Goal: Task Accomplishment & Management: Complete application form

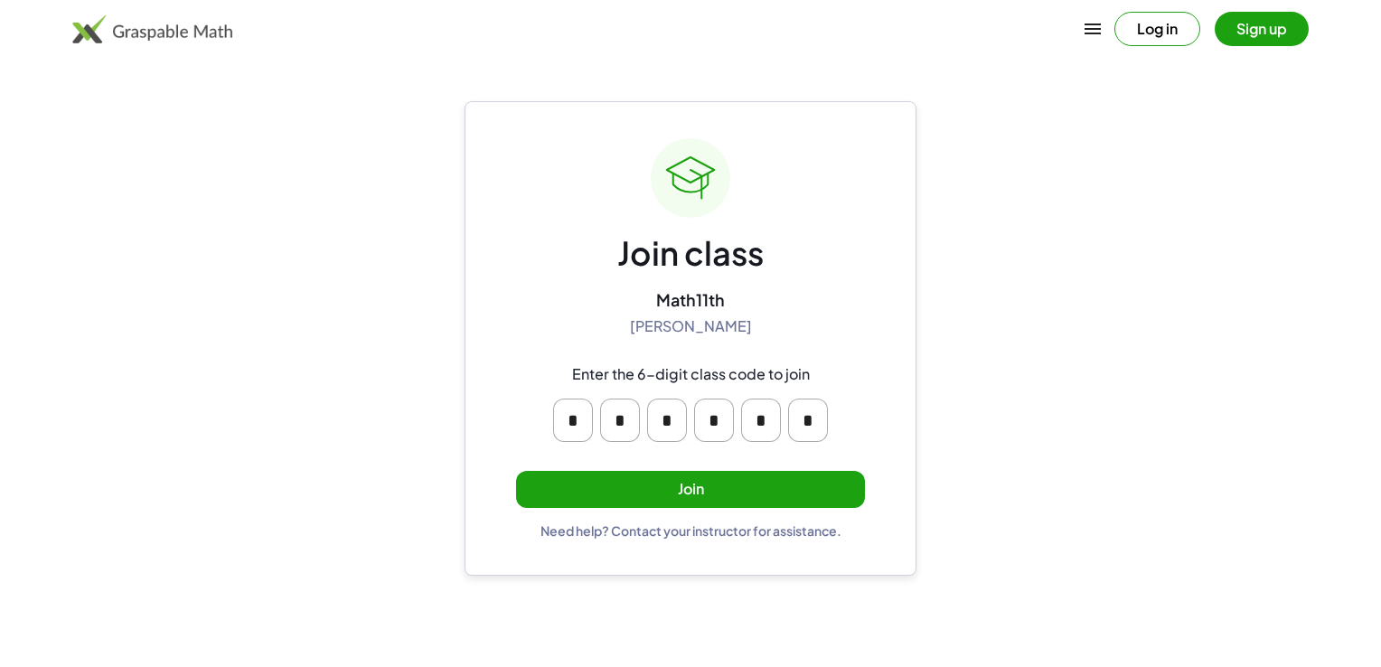
click at [671, 495] on button "Join" at bounding box center [690, 489] width 349 height 37
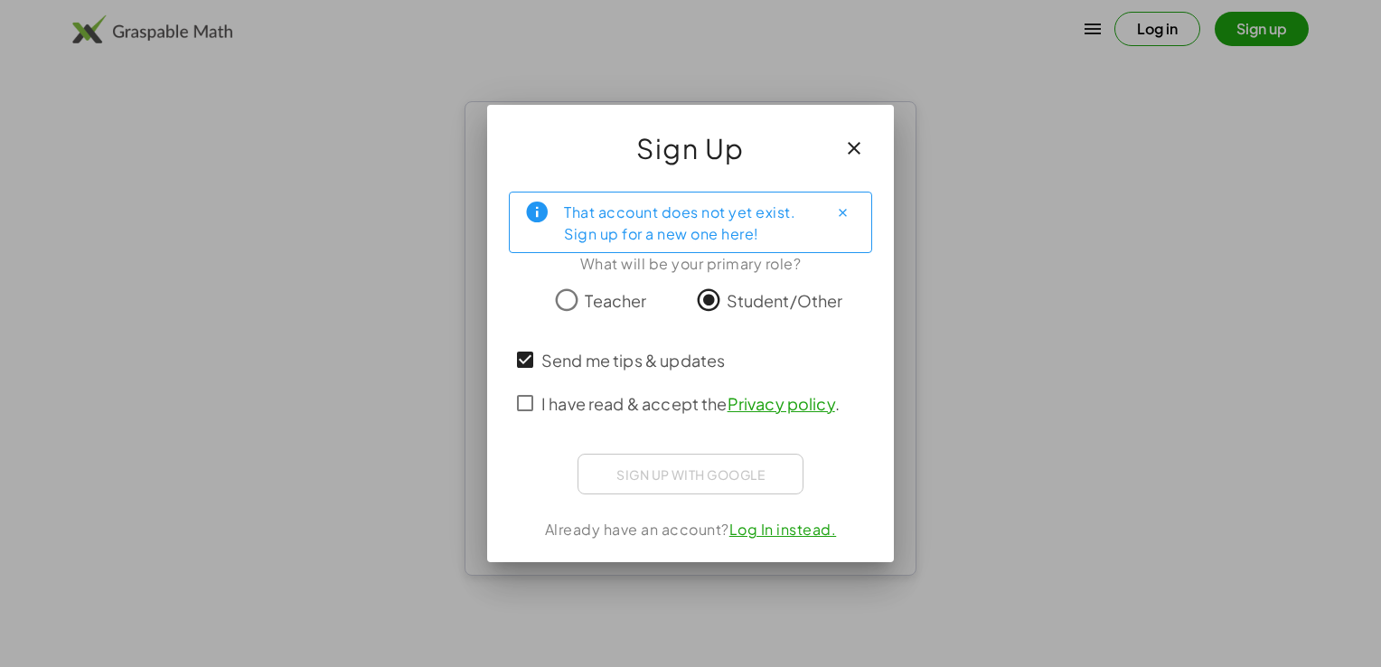
click at [647, 465] on div "Sign up with Google Acceder con Google Acceder con Google. Se abre en una pesta…" at bounding box center [691, 474] width 226 height 41
click at [666, 479] on div "Sign up with Google Acceder con Google Acceder con Google. Se abre en una pesta…" at bounding box center [691, 474] width 226 height 41
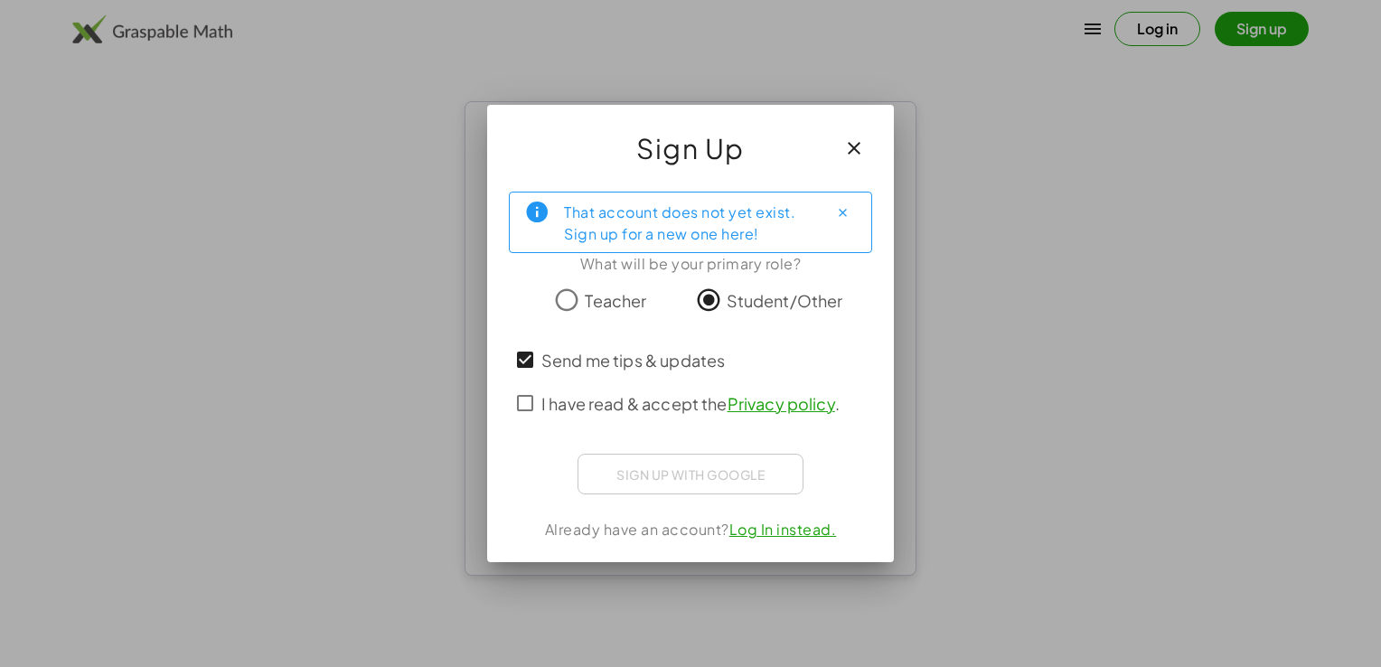
drag, startPoint x: 666, startPoint y: 479, endPoint x: 708, endPoint y: 483, distance: 41.7
click at [708, 483] on div "Sign up with Google Acceder con Google Acceder con Google. Se abre en una pesta…" at bounding box center [691, 474] width 226 height 41
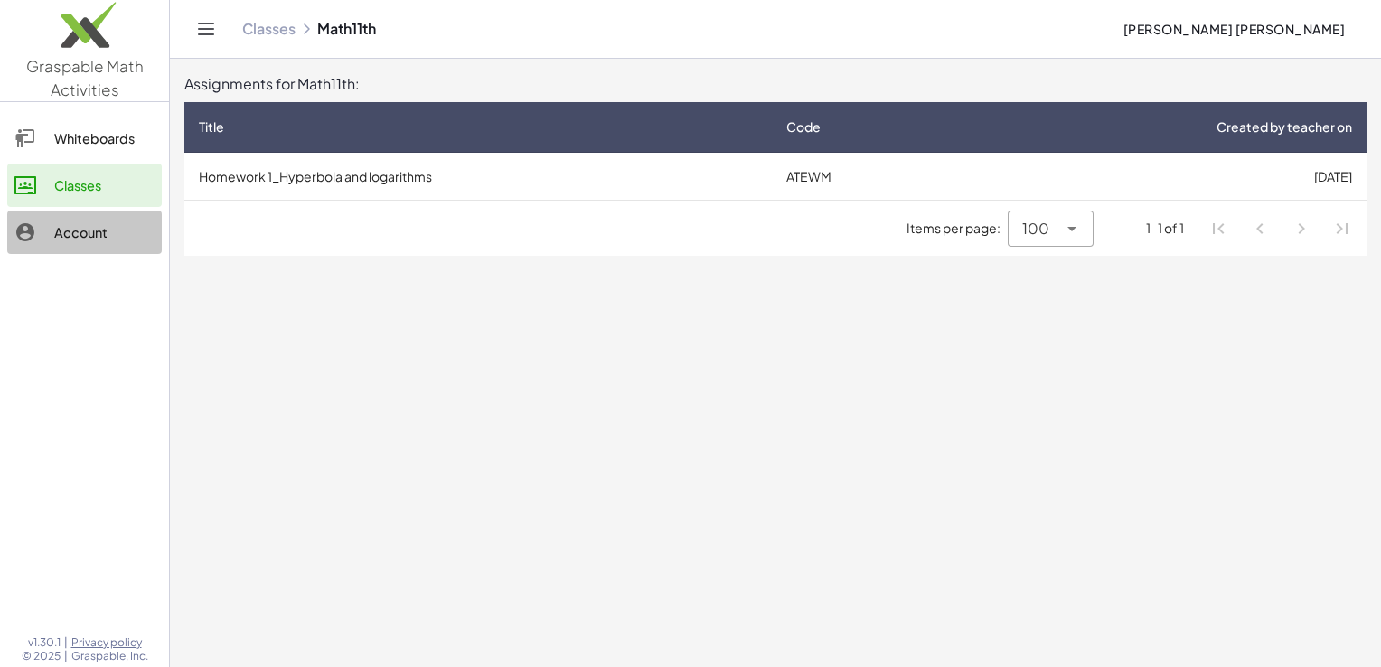
click at [151, 213] on link "Account" at bounding box center [84, 232] width 155 height 43
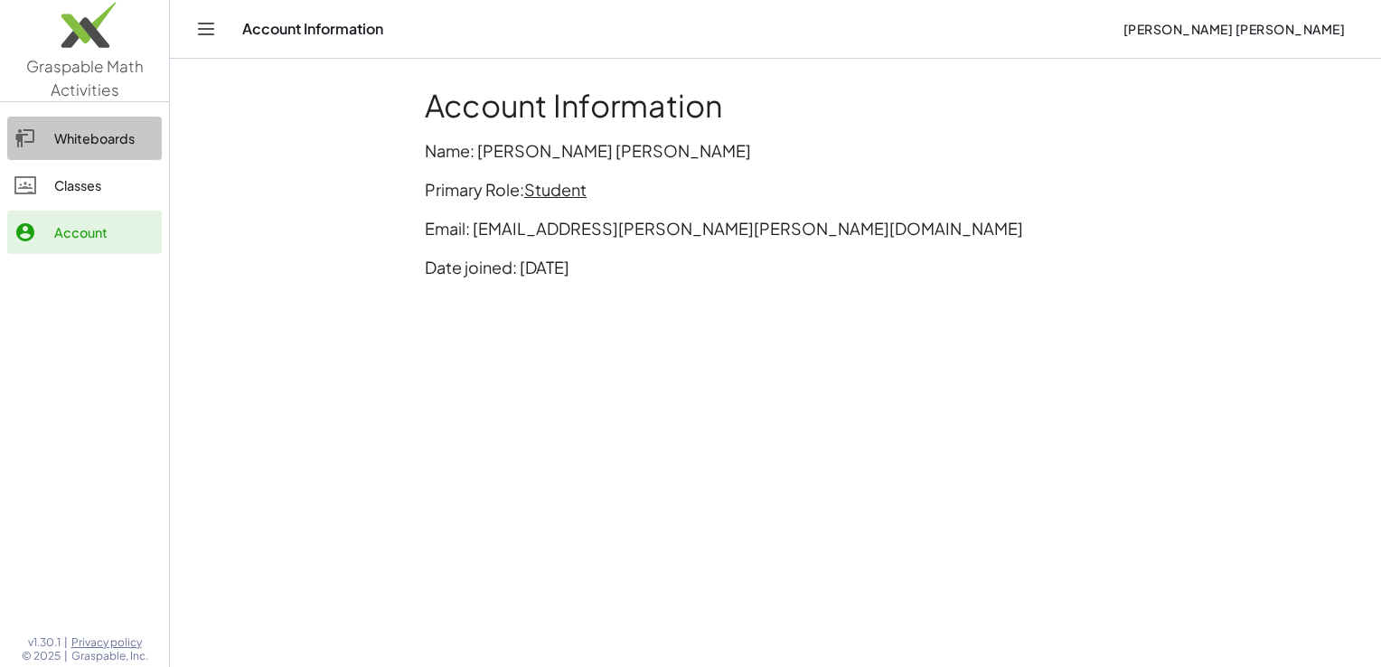
click at [92, 136] on div "Whiteboards" at bounding box center [104, 138] width 100 height 22
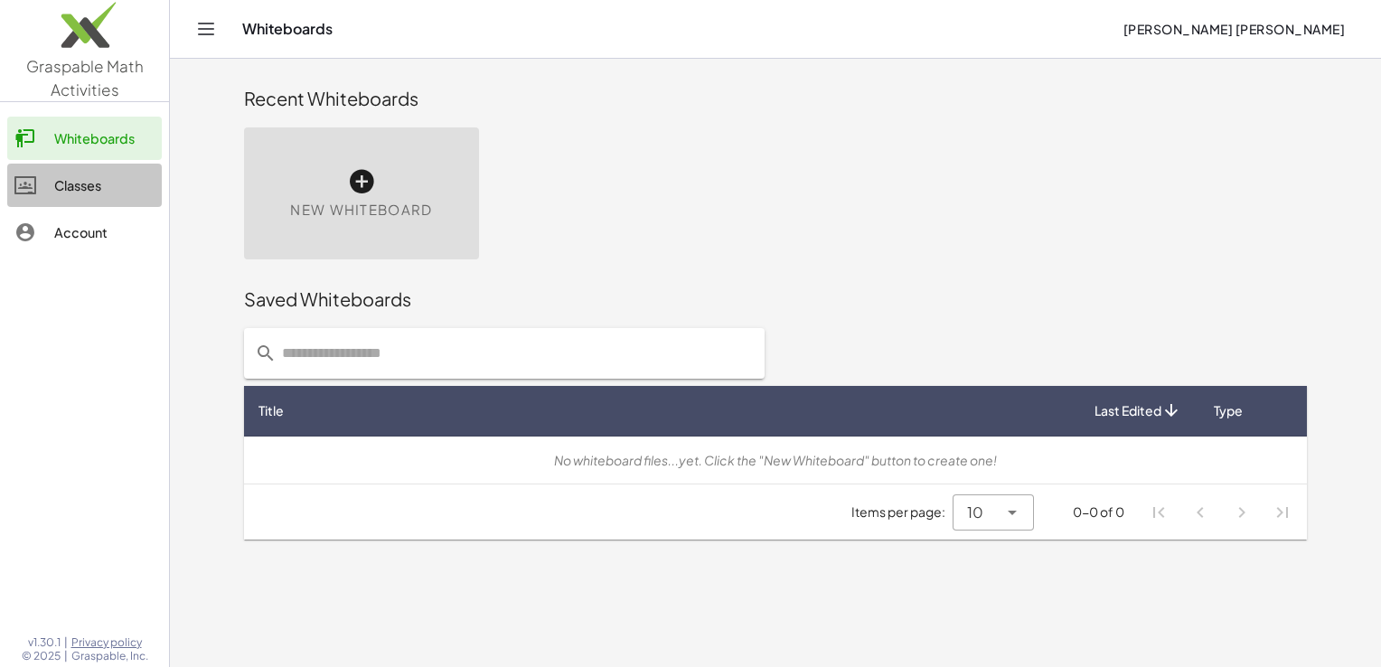
click at [62, 183] on div "Classes" at bounding box center [104, 185] width 100 height 22
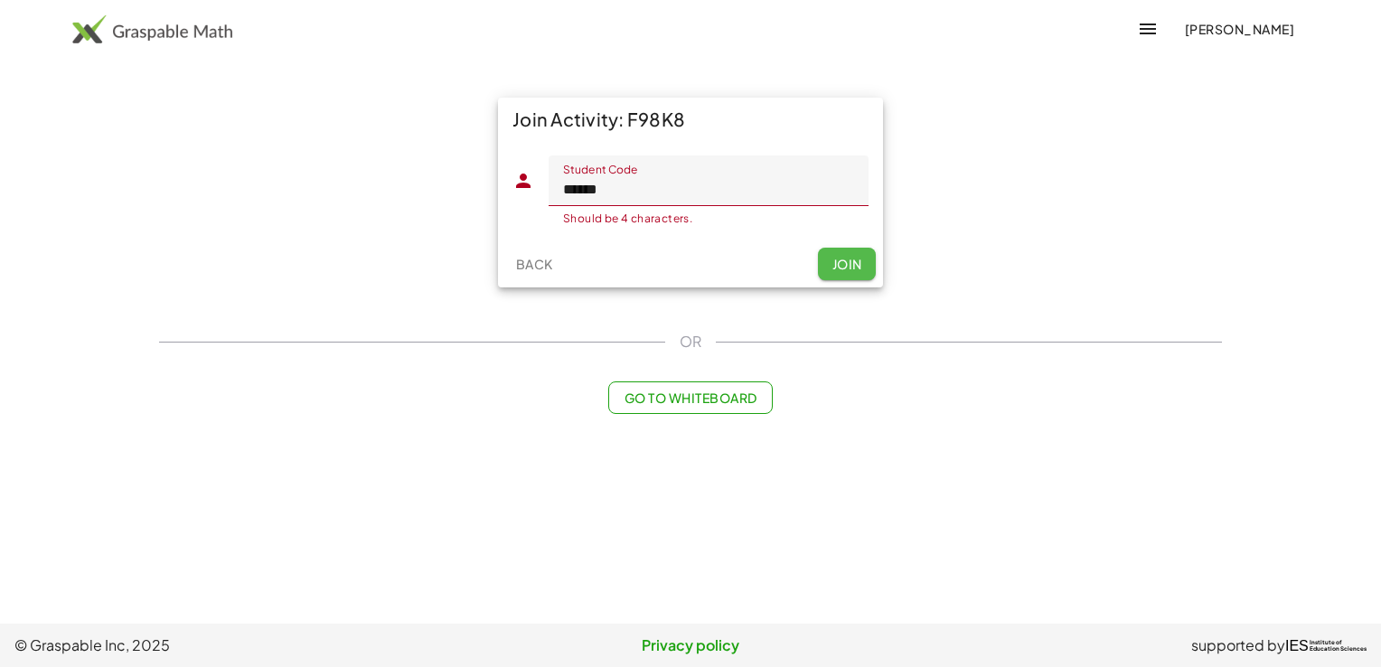
click at [848, 261] on span "Join" at bounding box center [846, 264] width 30 height 16
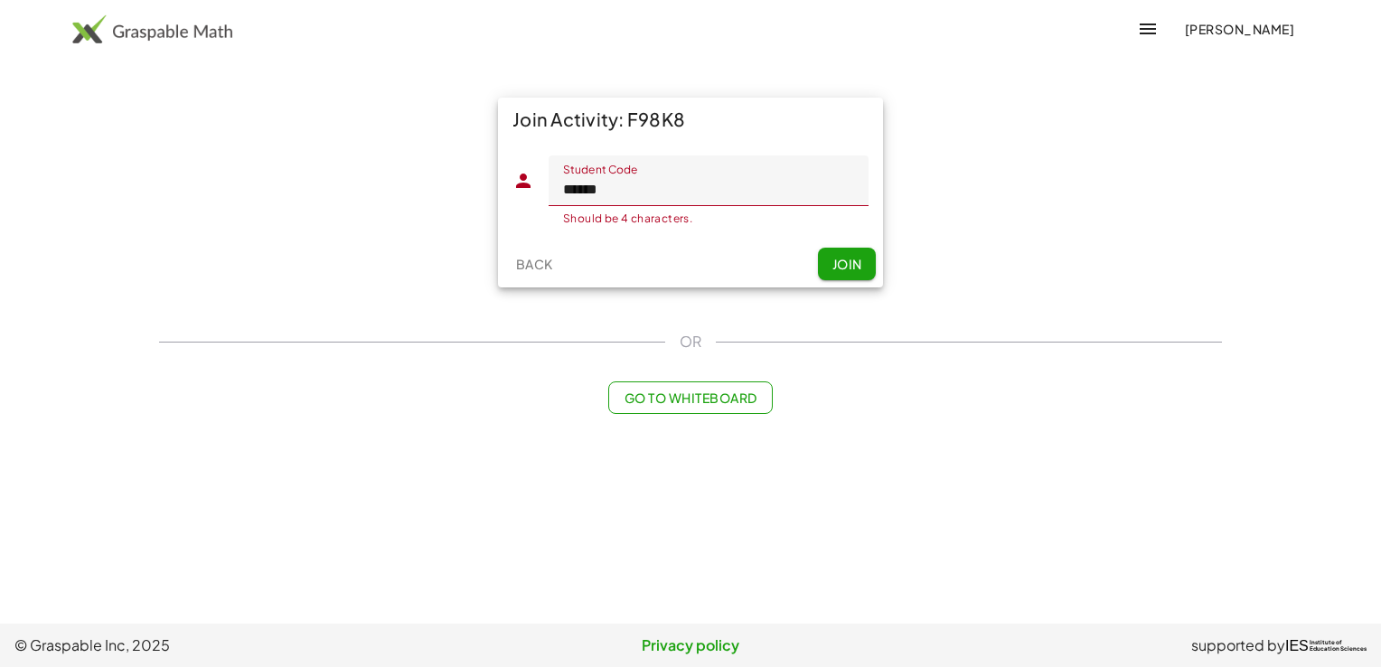
click at [697, 183] on input "******" at bounding box center [709, 180] width 320 height 51
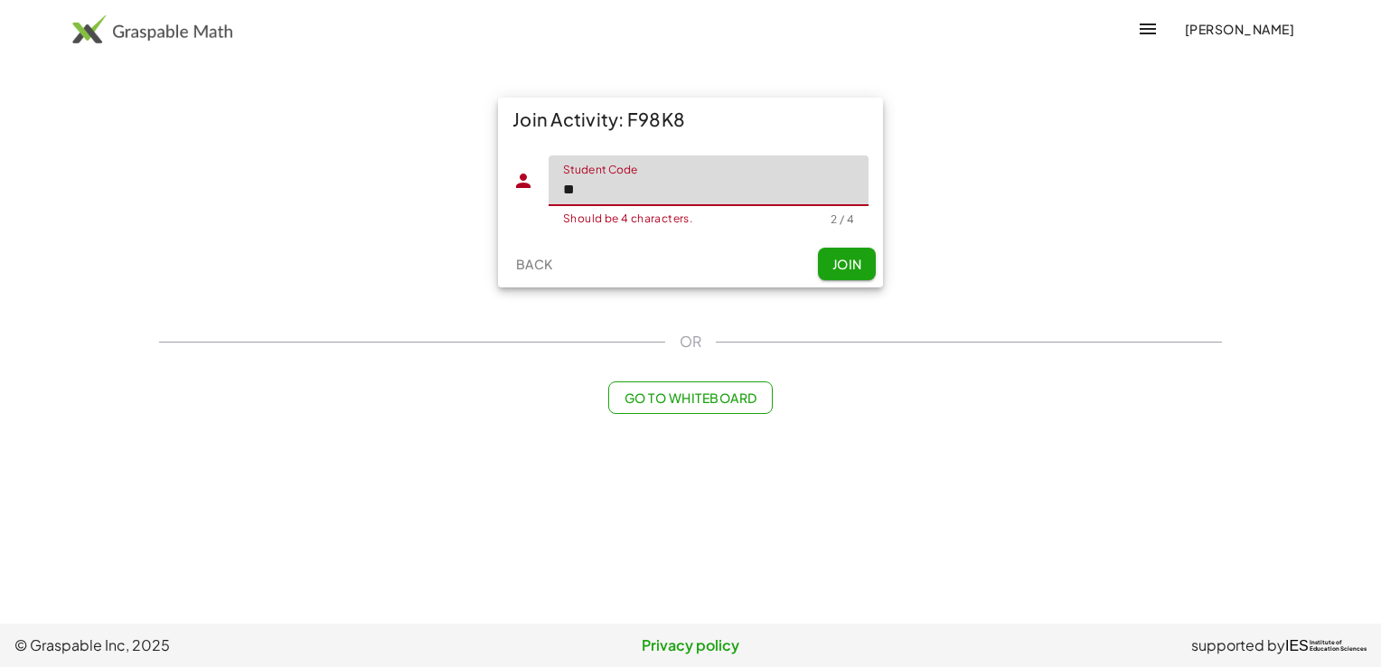
type input "*"
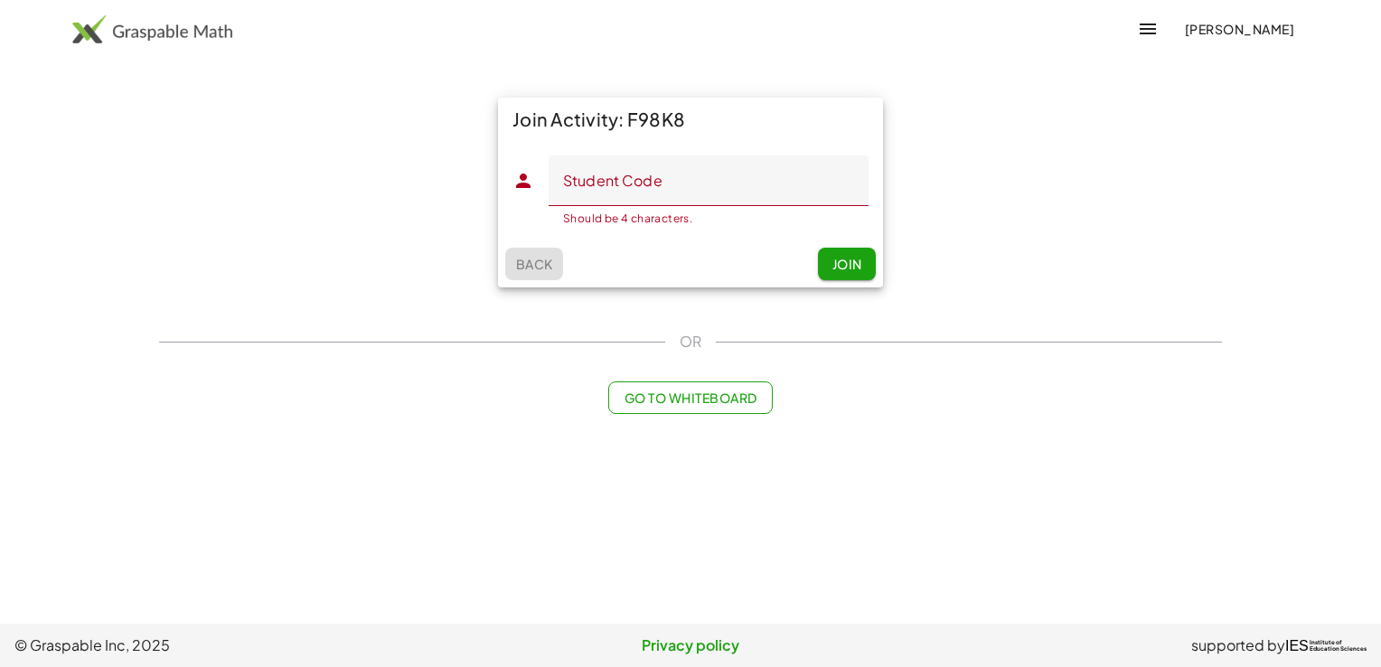
click at [532, 270] on span "Back" at bounding box center [533, 264] width 37 height 16
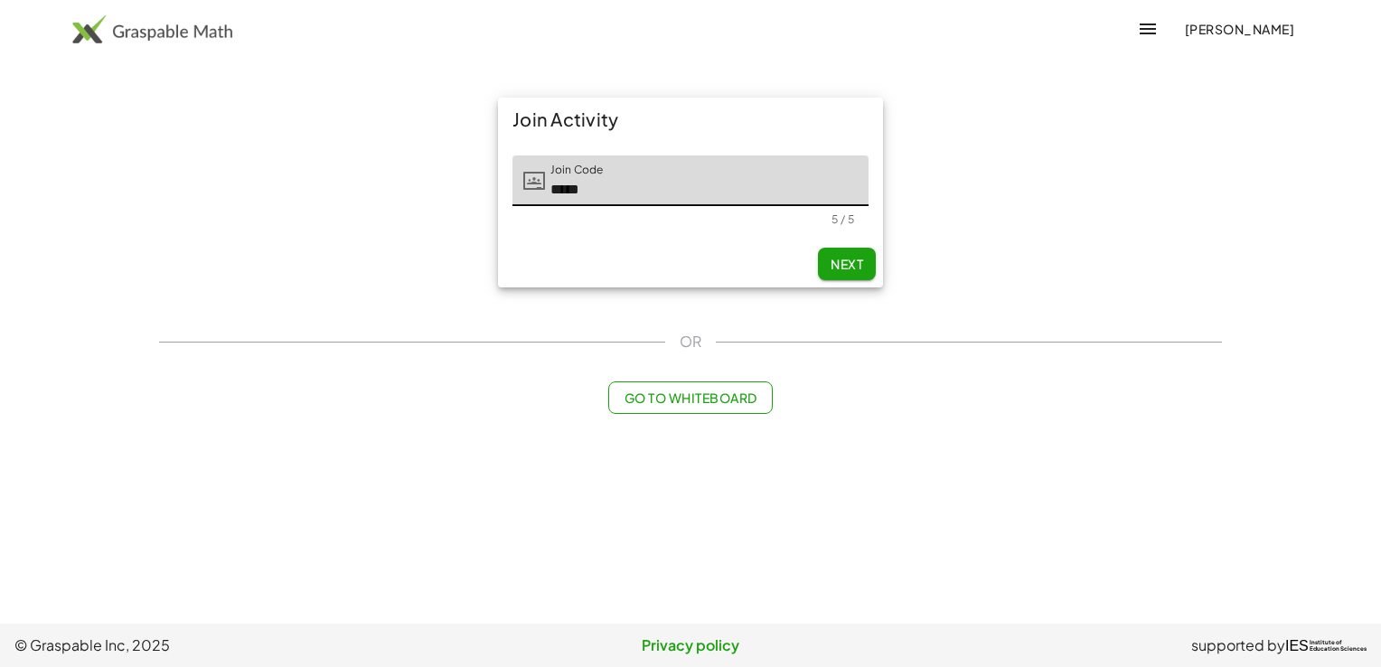
drag, startPoint x: 549, startPoint y: 190, endPoint x: 602, endPoint y: 190, distance: 52.4
click at [602, 190] on input "*****" at bounding box center [707, 180] width 324 height 51
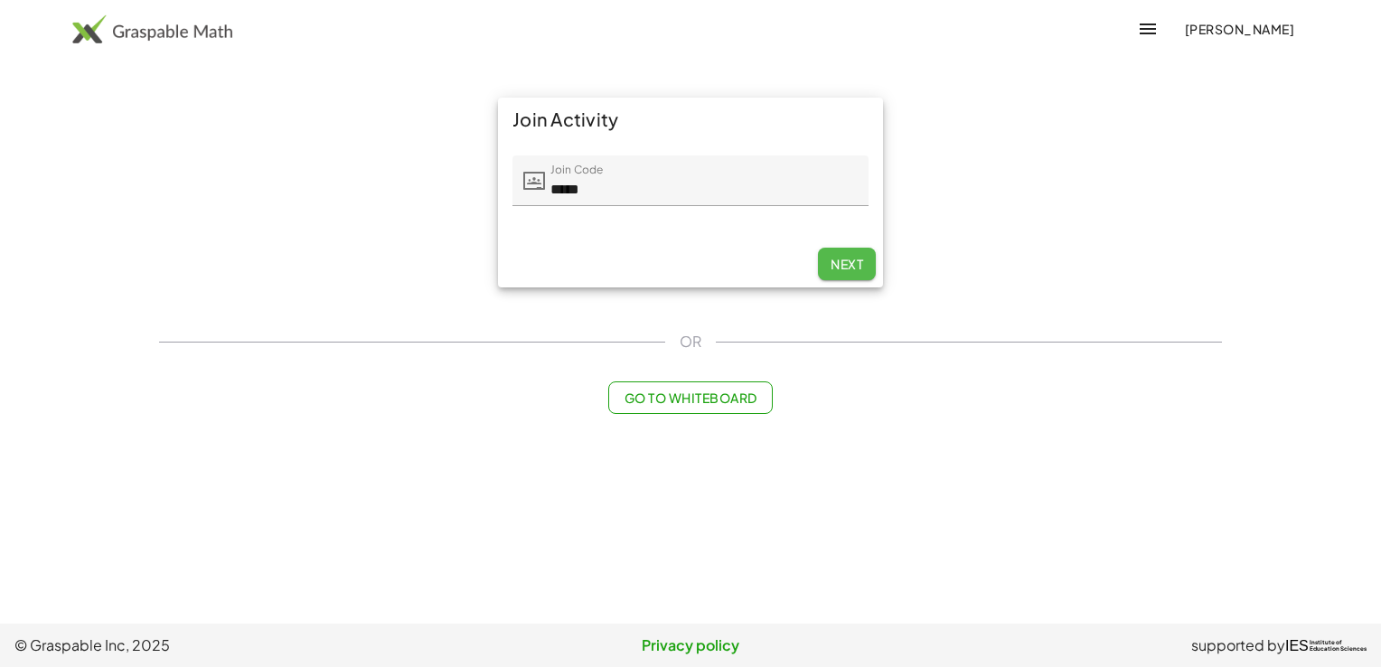
click at [841, 276] on button "Next" at bounding box center [847, 264] width 58 height 33
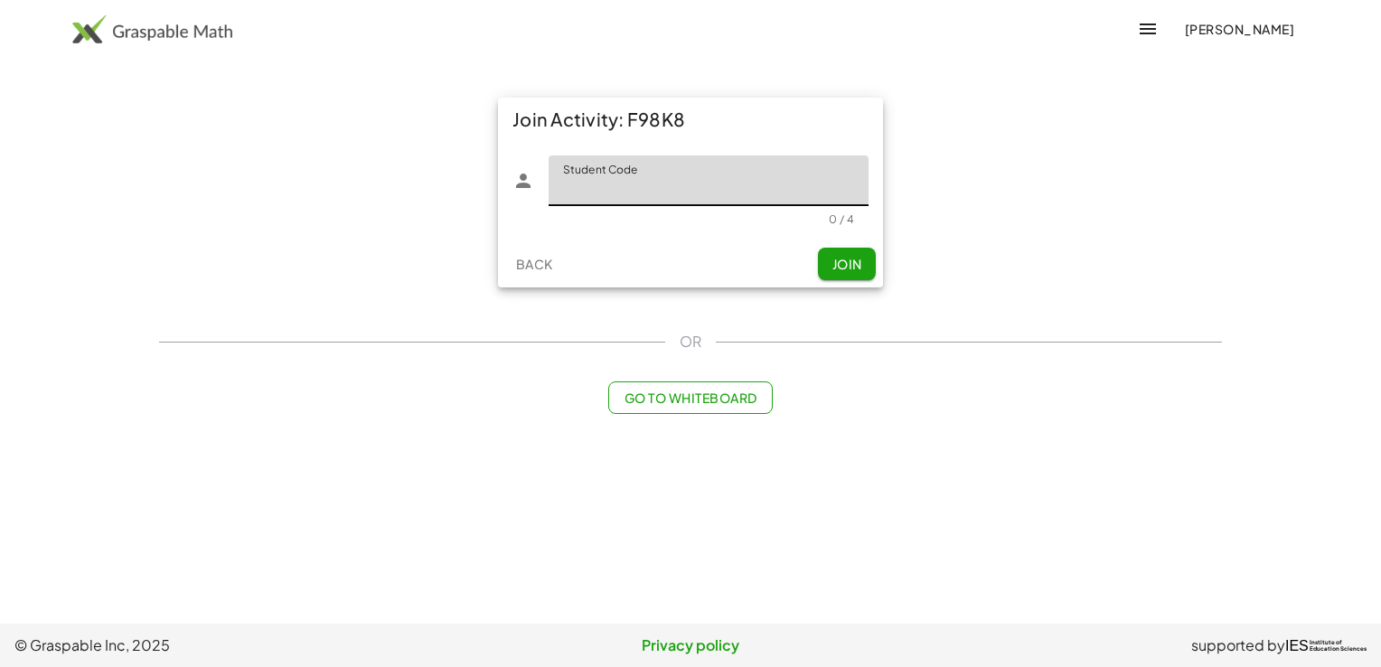
click at [671, 200] on input "Student Code" at bounding box center [709, 180] width 320 height 51
click at [641, 185] on input "Student Code" at bounding box center [709, 180] width 320 height 51
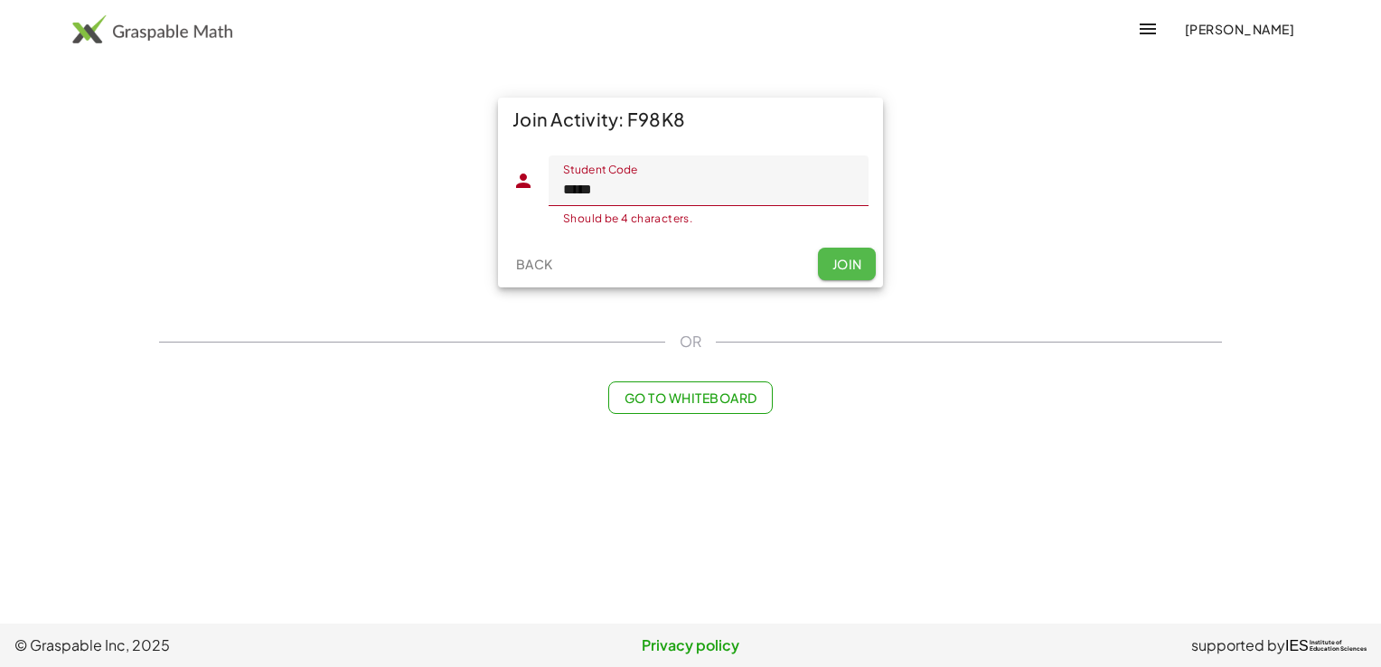
click at [825, 266] on button "Join" at bounding box center [847, 264] width 58 height 33
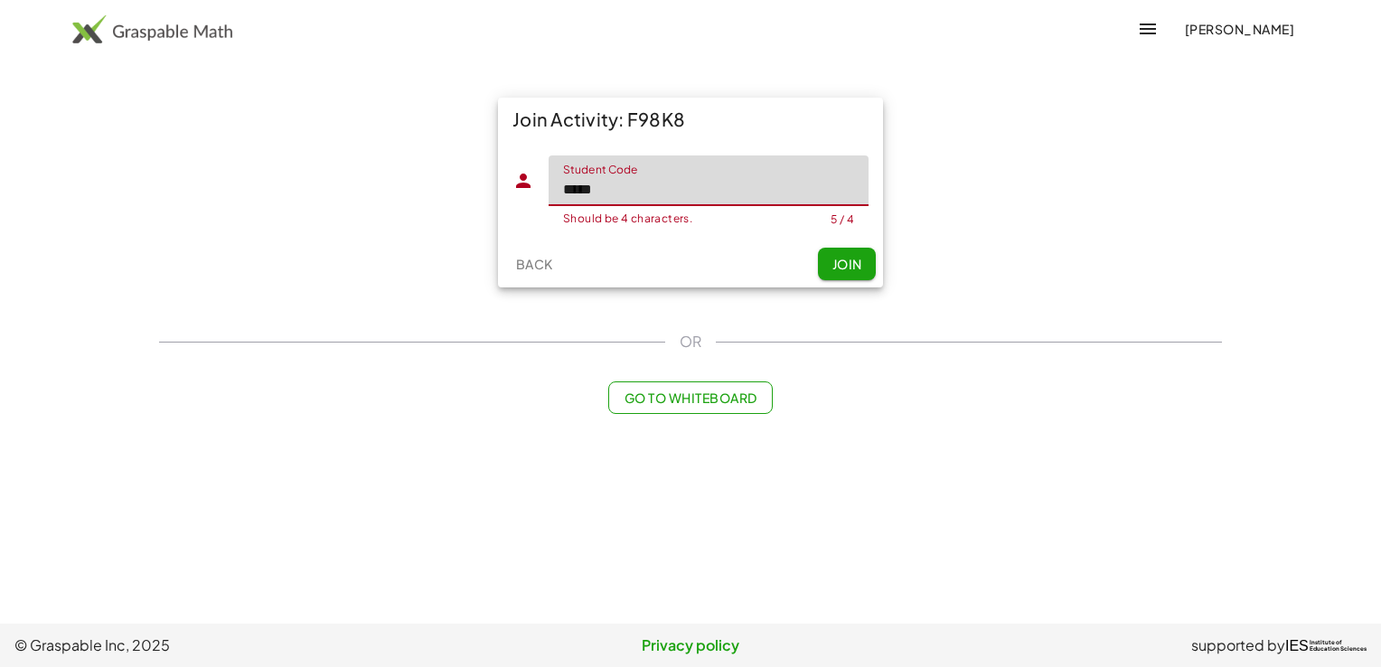
click at [656, 200] on input "*****" at bounding box center [709, 180] width 320 height 51
type input "*"
type input "****"
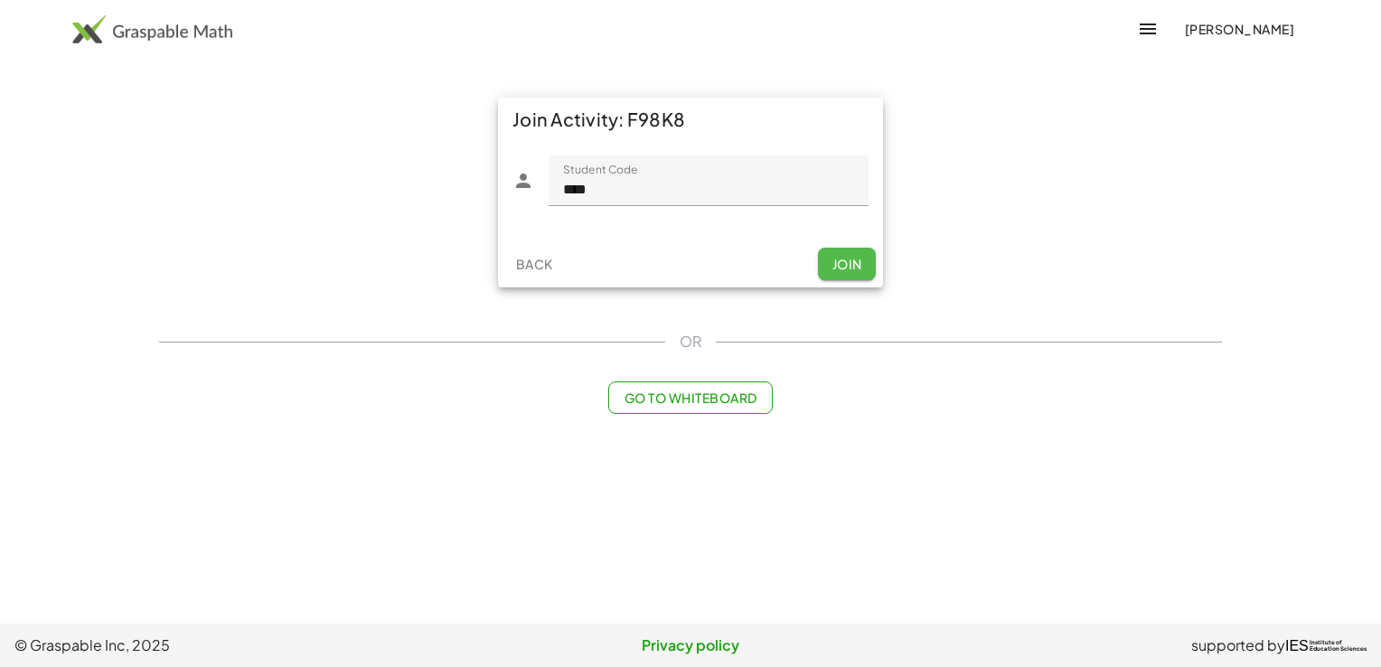
click at [826, 249] on button "Join" at bounding box center [847, 264] width 58 height 33
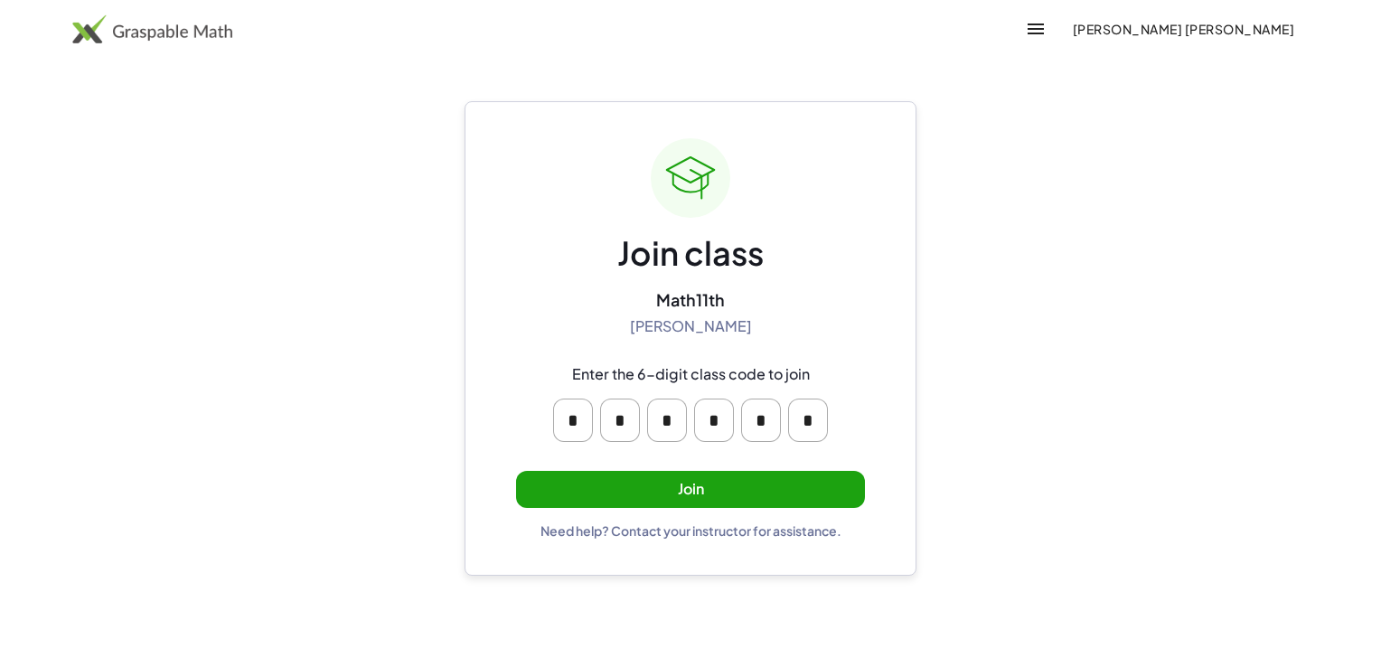
click at [625, 428] on input "*" at bounding box center [620, 420] width 40 height 43
click at [612, 457] on div "Join class Math11th [PERSON_NAME] Enter the 6-digit class code to join * * * * …" at bounding box center [690, 338] width 349 height 400
click at [624, 495] on button "Join" at bounding box center [690, 489] width 349 height 37
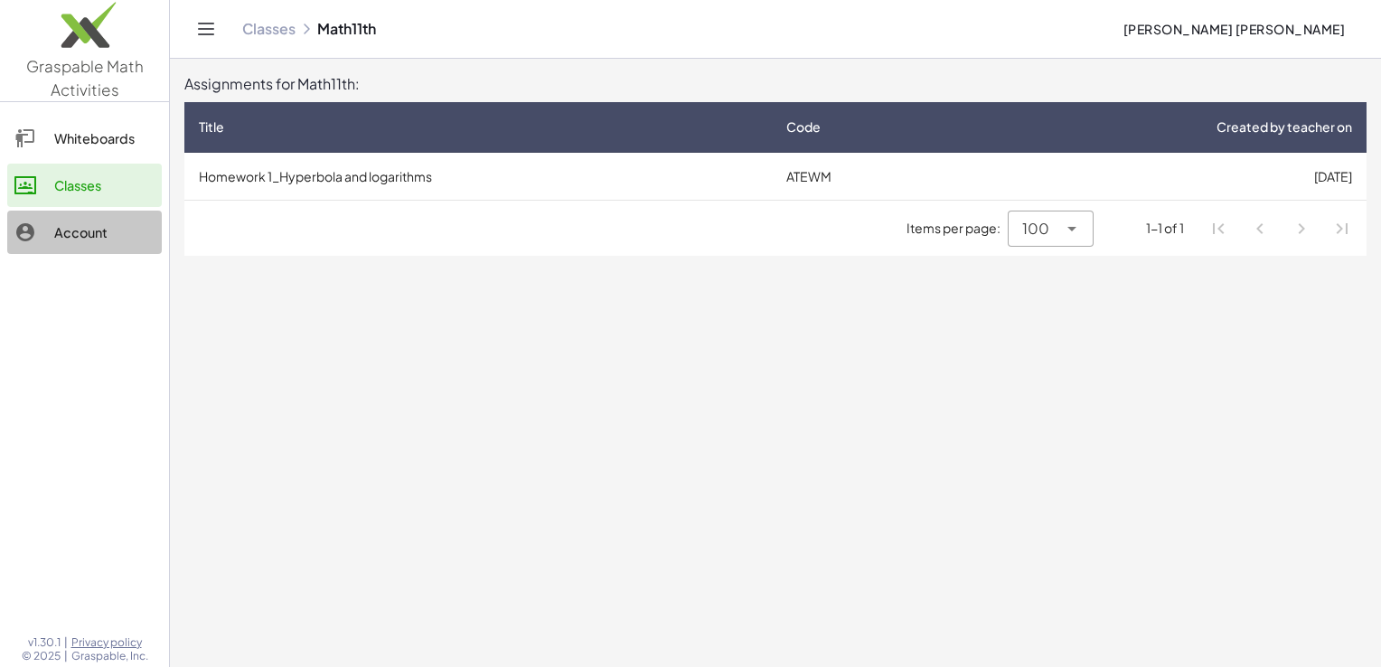
click at [54, 223] on div "Account" at bounding box center [104, 232] width 100 height 22
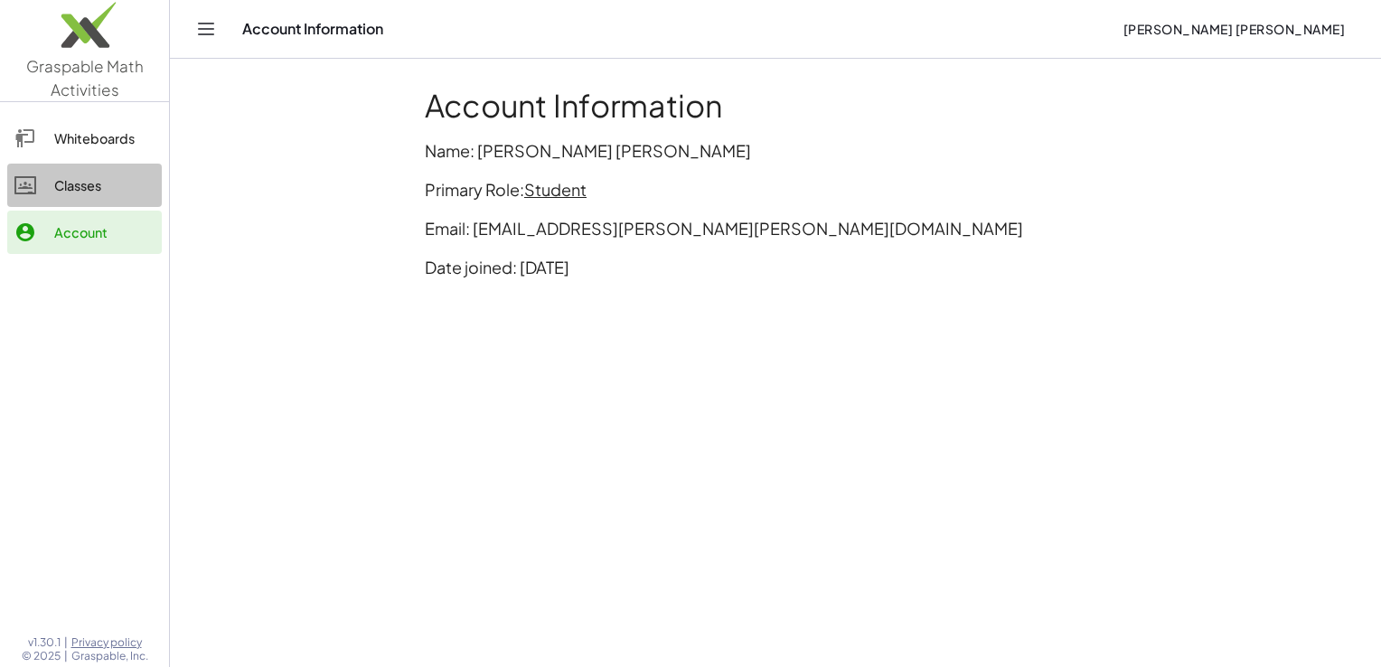
click at [59, 202] on link "Classes" at bounding box center [84, 185] width 155 height 43
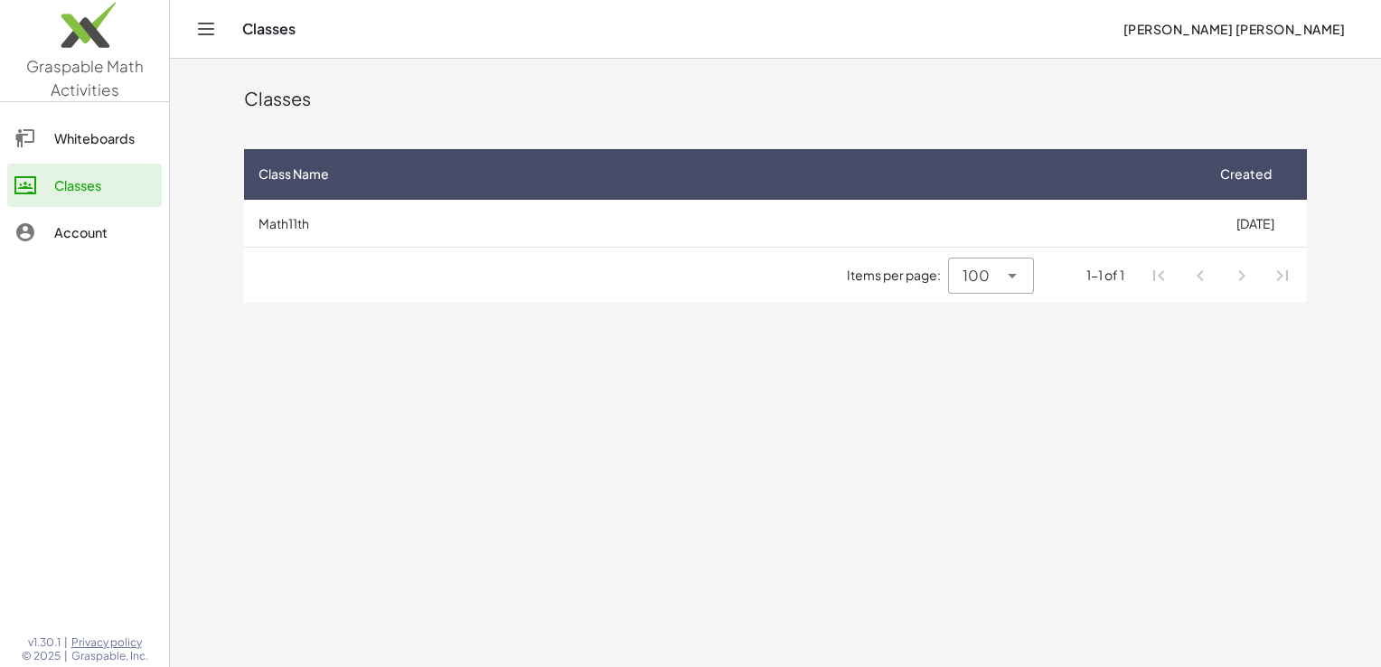
click at [145, 221] on div "Account" at bounding box center [104, 232] width 100 height 22
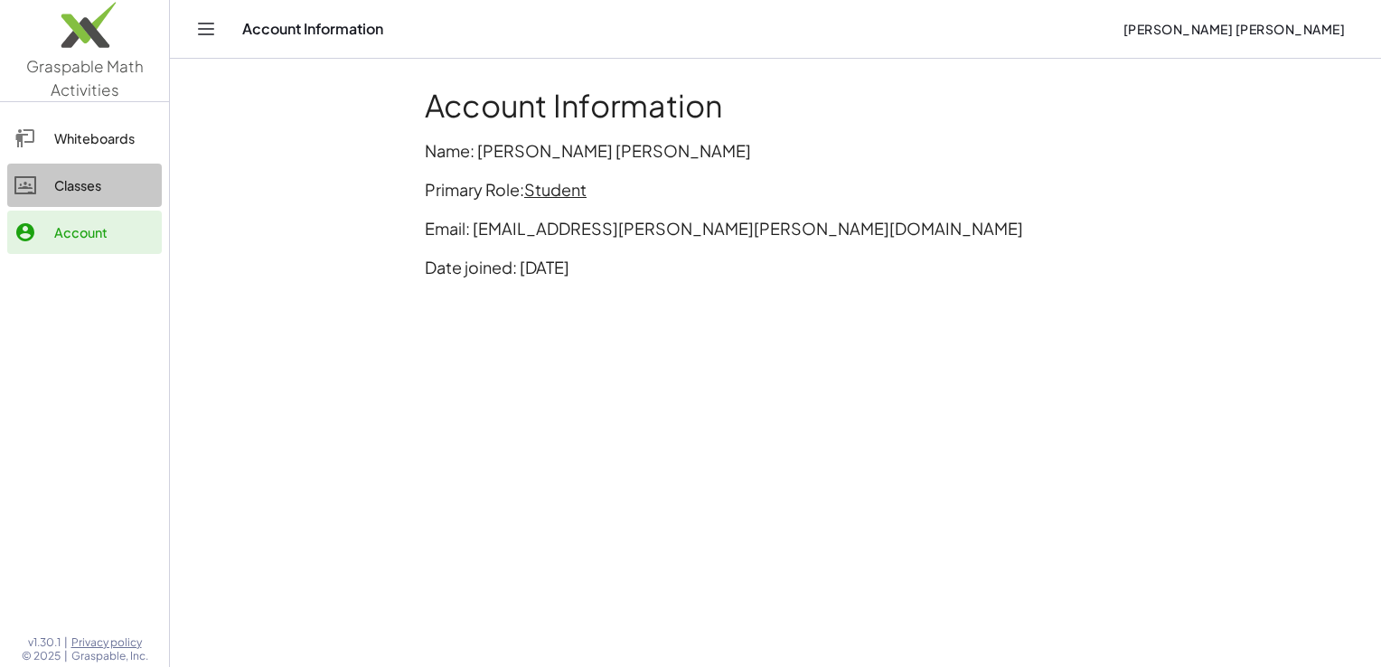
click at [123, 193] on div "Classes" at bounding box center [104, 185] width 100 height 22
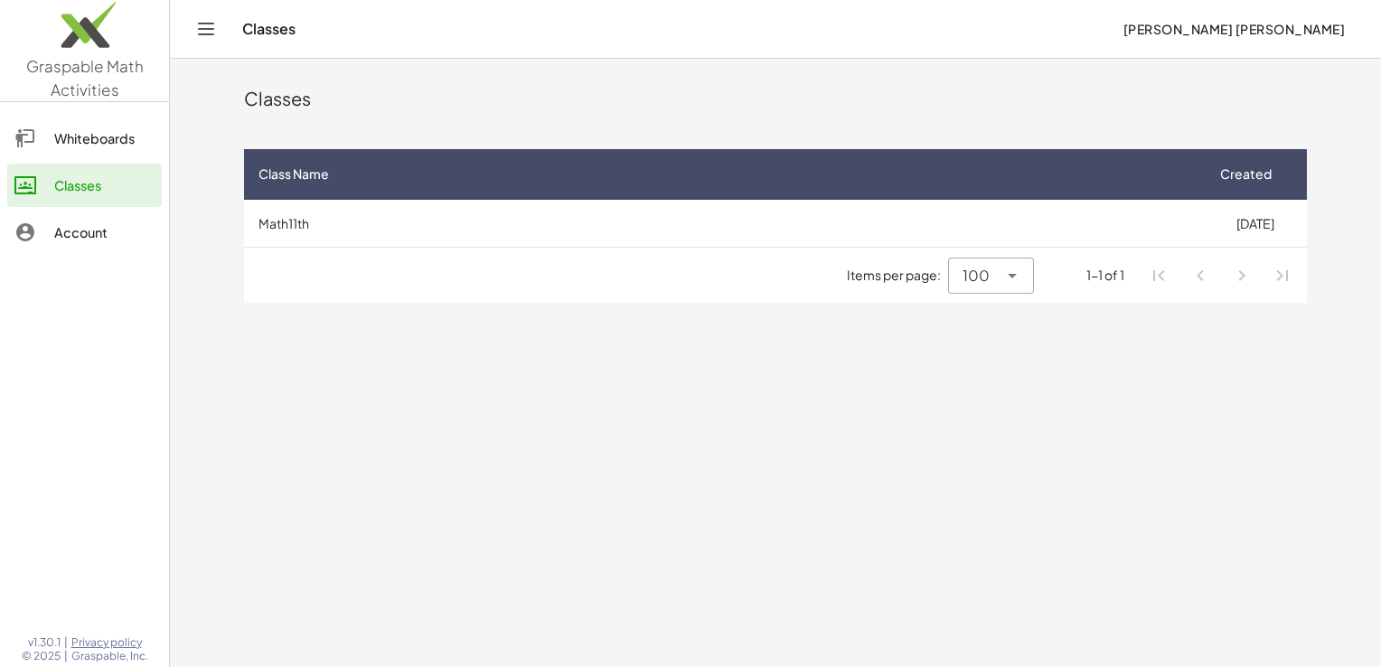
click at [199, 23] on icon "Toggle navigation" at bounding box center [206, 29] width 22 height 22
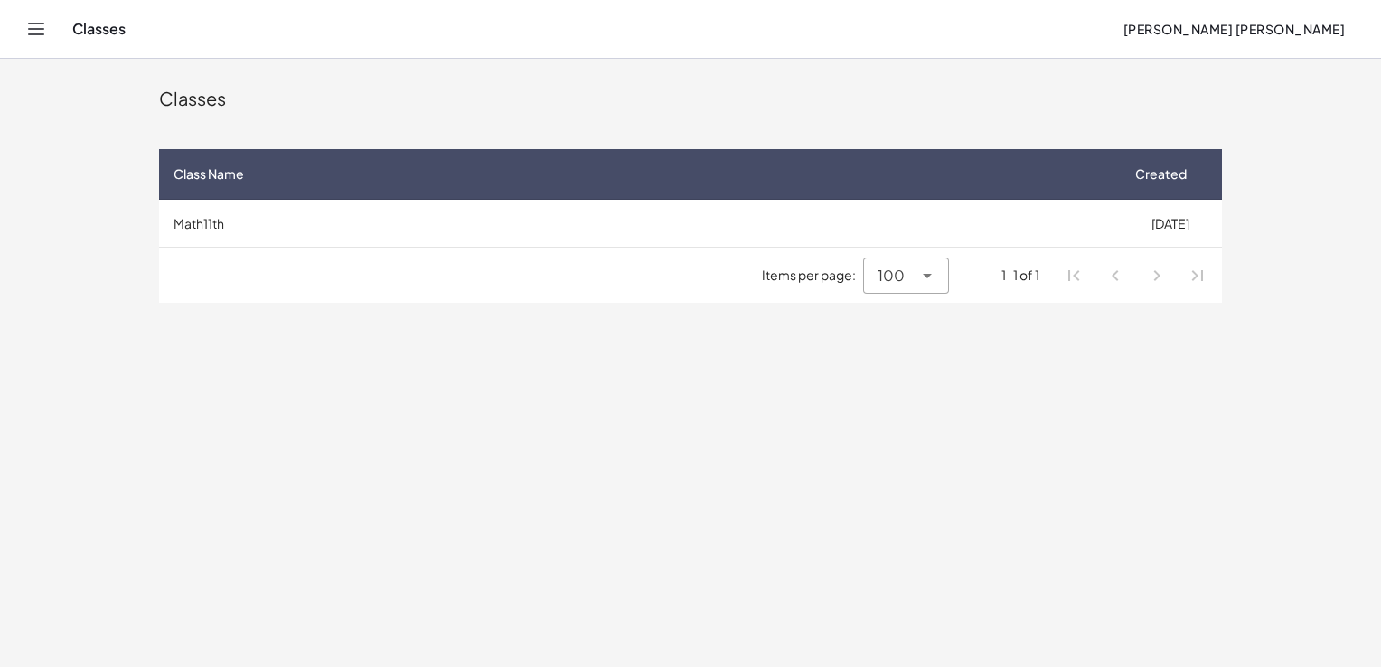
click at [40, 25] on icon "Toggle navigation" at bounding box center [36, 29] width 22 height 22
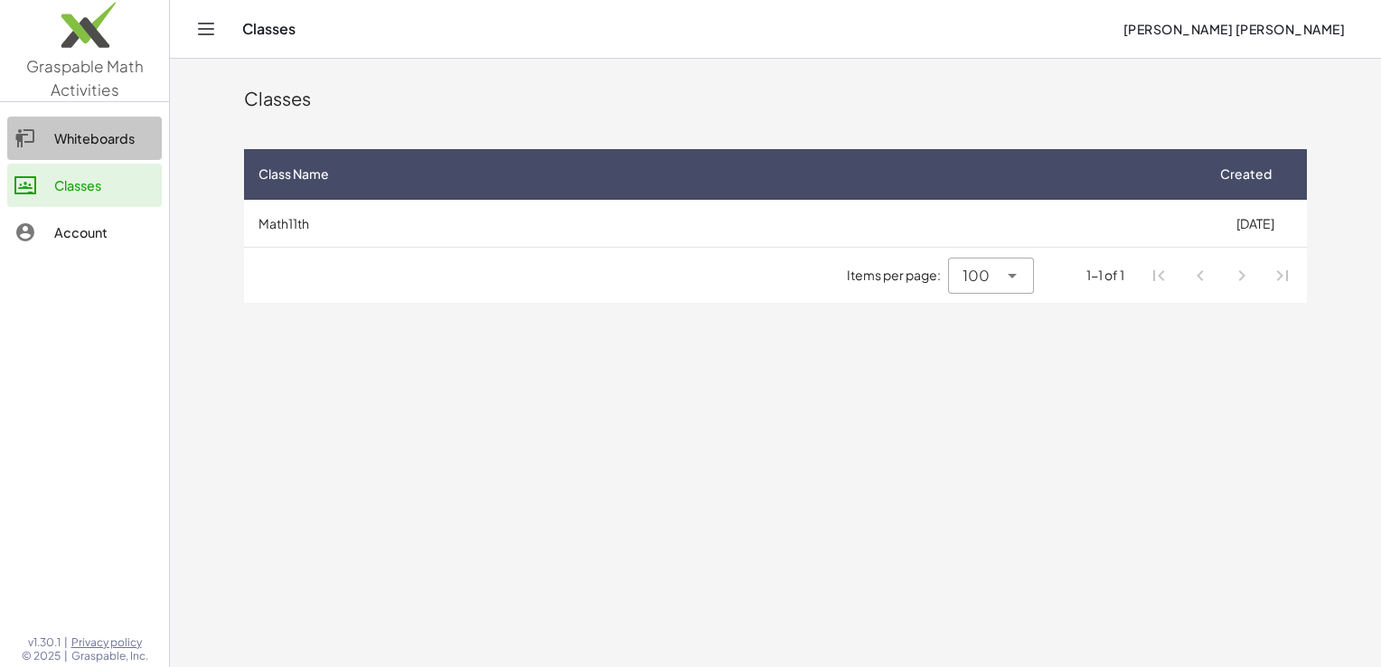
click at [70, 146] on div "Whiteboards" at bounding box center [104, 138] width 100 height 22
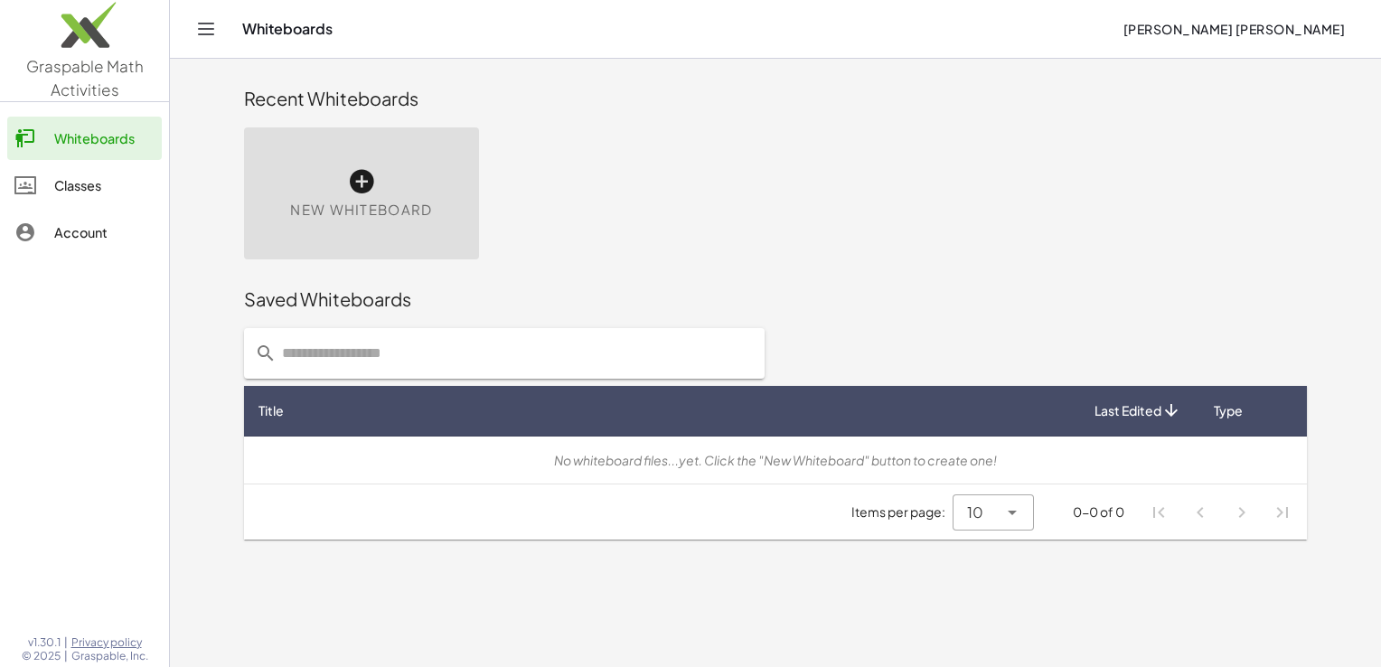
click at [205, 30] on icon "Toggle navigation" at bounding box center [206, 29] width 22 height 22
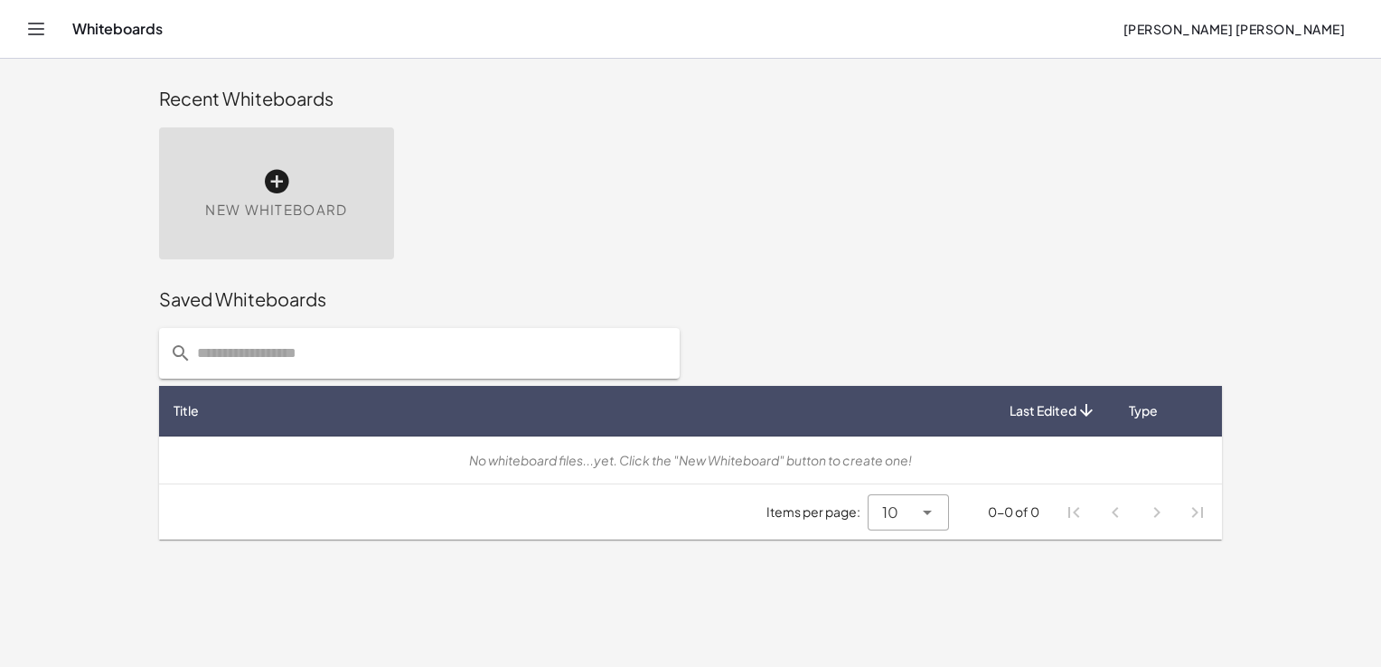
click at [35, 35] on icon "Toggle navigation" at bounding box center [36, 29] width 22 height 22
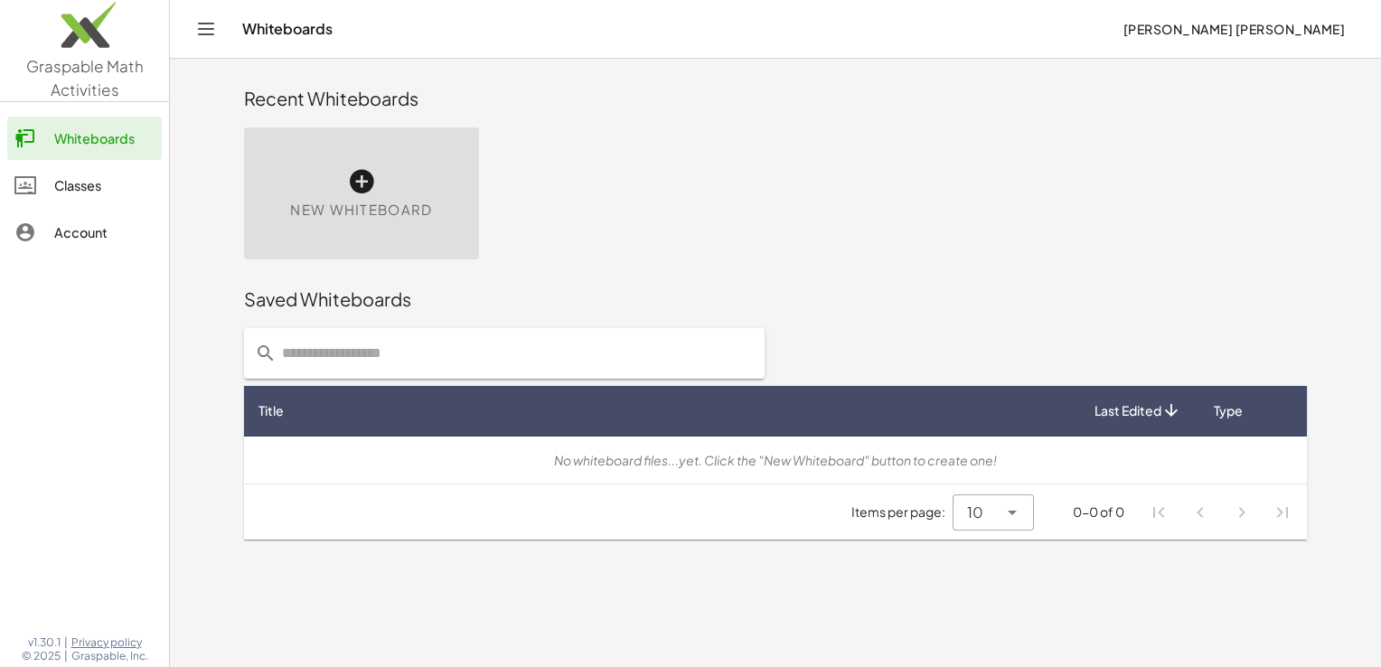
click at [111, 171] on link "Classes" at bounding box center [84, 185] width 155 height 43
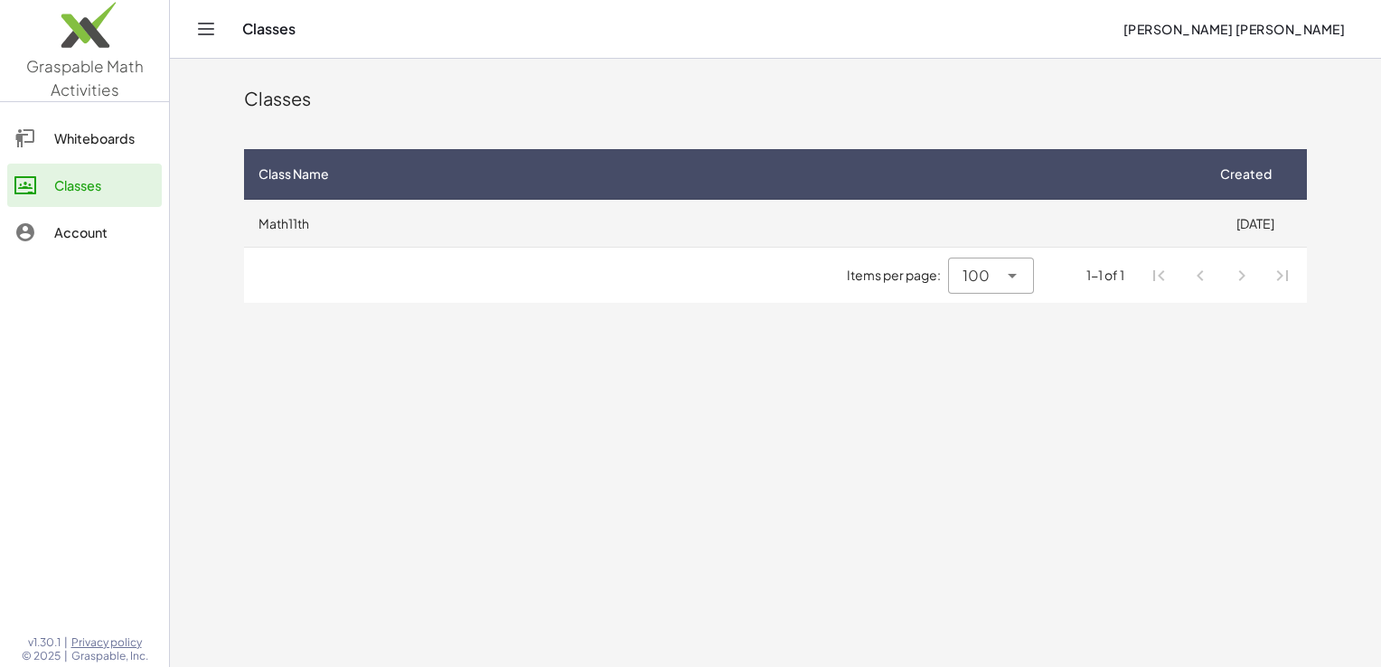
click at [458, 211] on td "Math11th" at bounding box center [723, 223] width 959 height 47
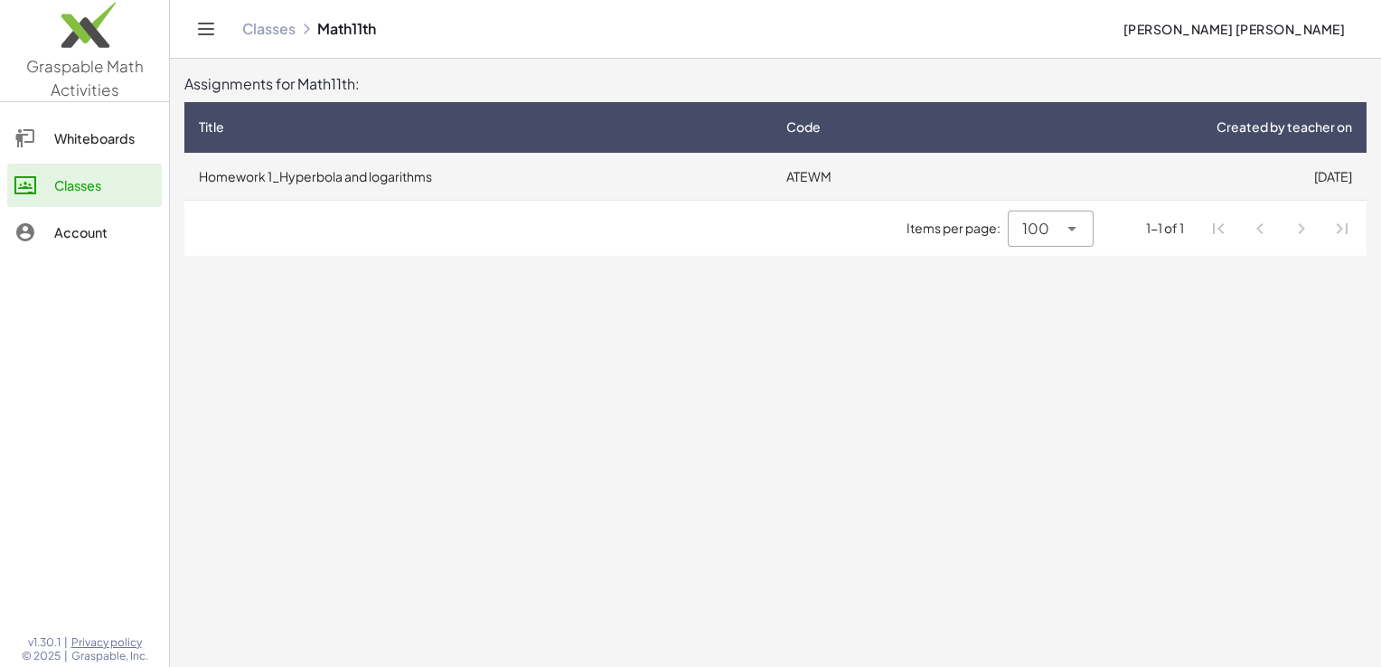
click at [448, 180] on td "Homework 1_Hyperbola and logarithms" at bounding box center [477, 176] width 587 height 47
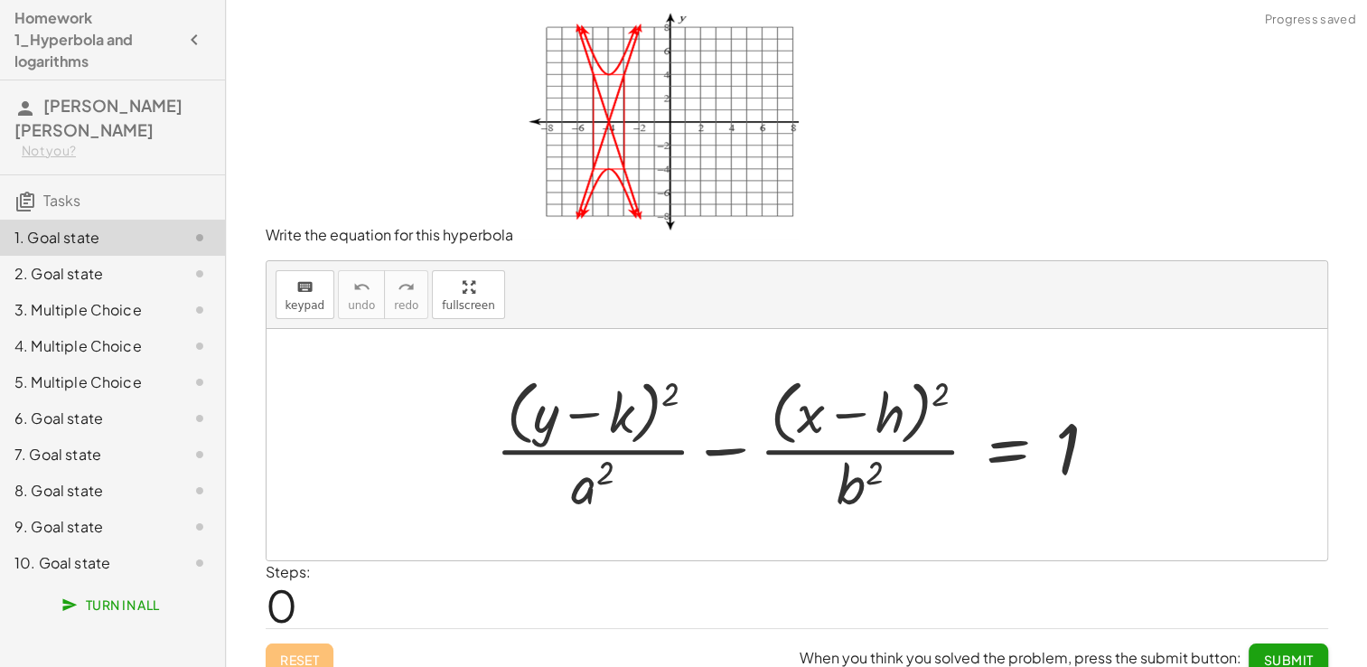
scroll to position [18, 0]
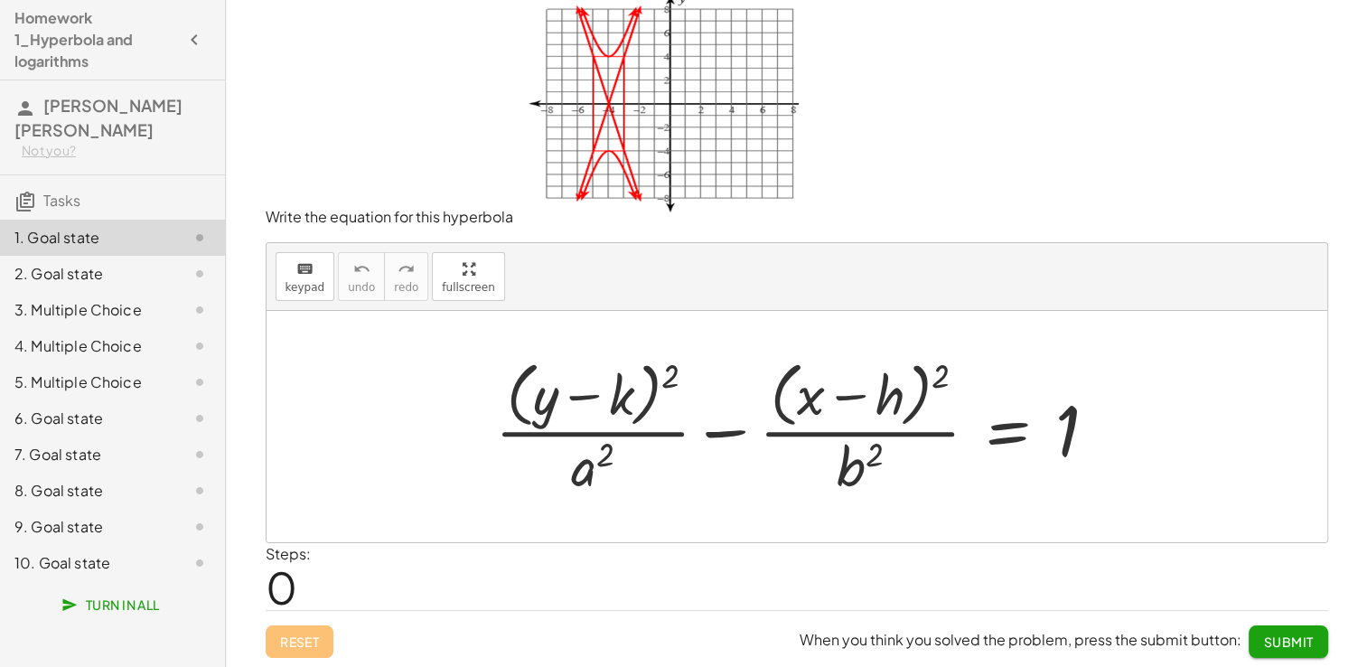
click at [561, 417] on div at bounding box center [803, 425] width 635 height 147
click at [563, 403] on div at bounding box center [803, 425] width 635 height 147
drag, startPoint x: 541, startPoint y: 401, endPoint x: 588, endPoint y: 468, distance: 81.7
click at [588, 468] on div at bounding box center [803, 425] width 635 height 147
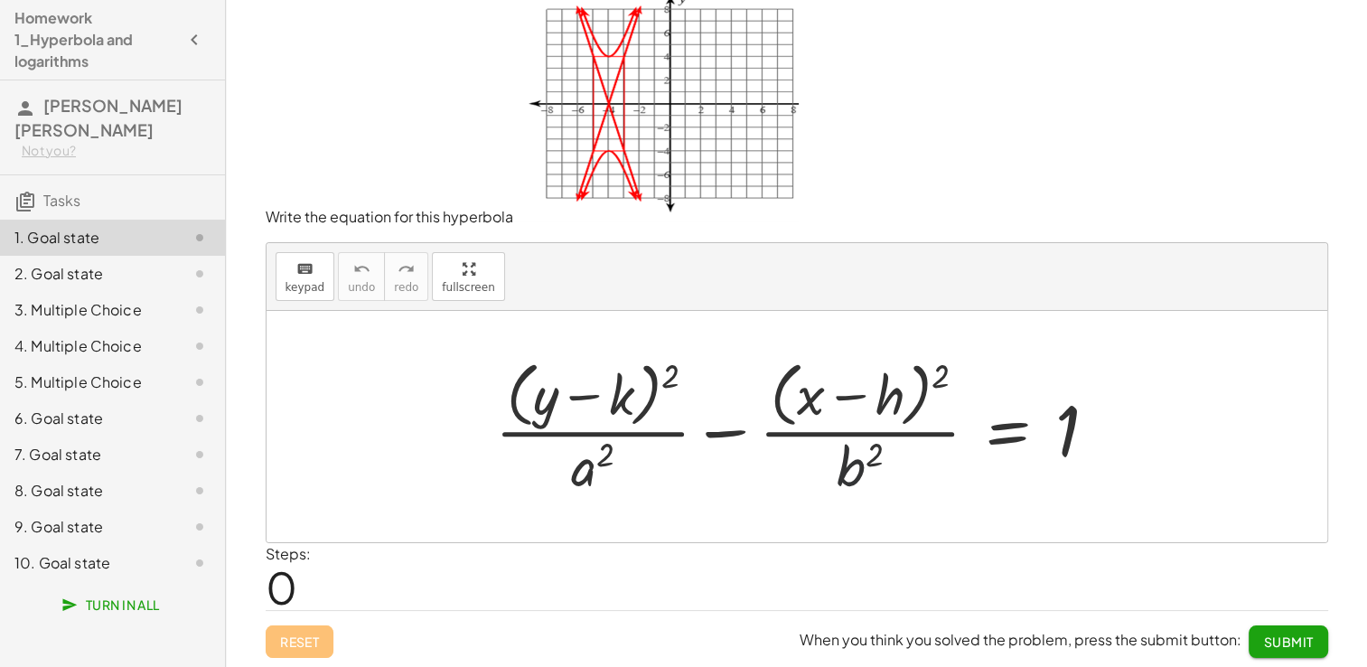
click at [853, 473] on div at bounding box center [803, 425] width 635 height 147
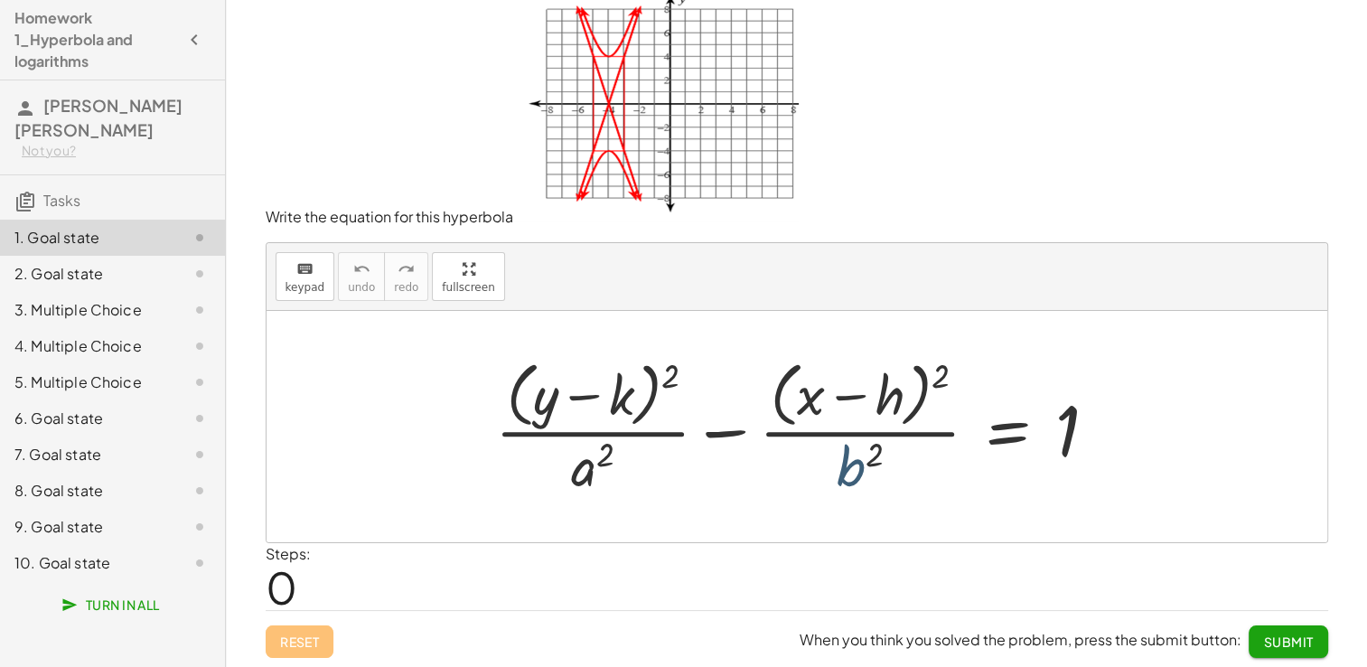
click at [853, 473] on div at bounding box center [803, 425] width 635 height 147
click at [835, 412] on div at bounding box center [803, 425] width 635 height 147
click at [298, 277] on icon "keyboard" at bounding box center [304, 269] width 17 height 22
click at [556, 384] on div at bounding box center [545, 394] width 25 height 63
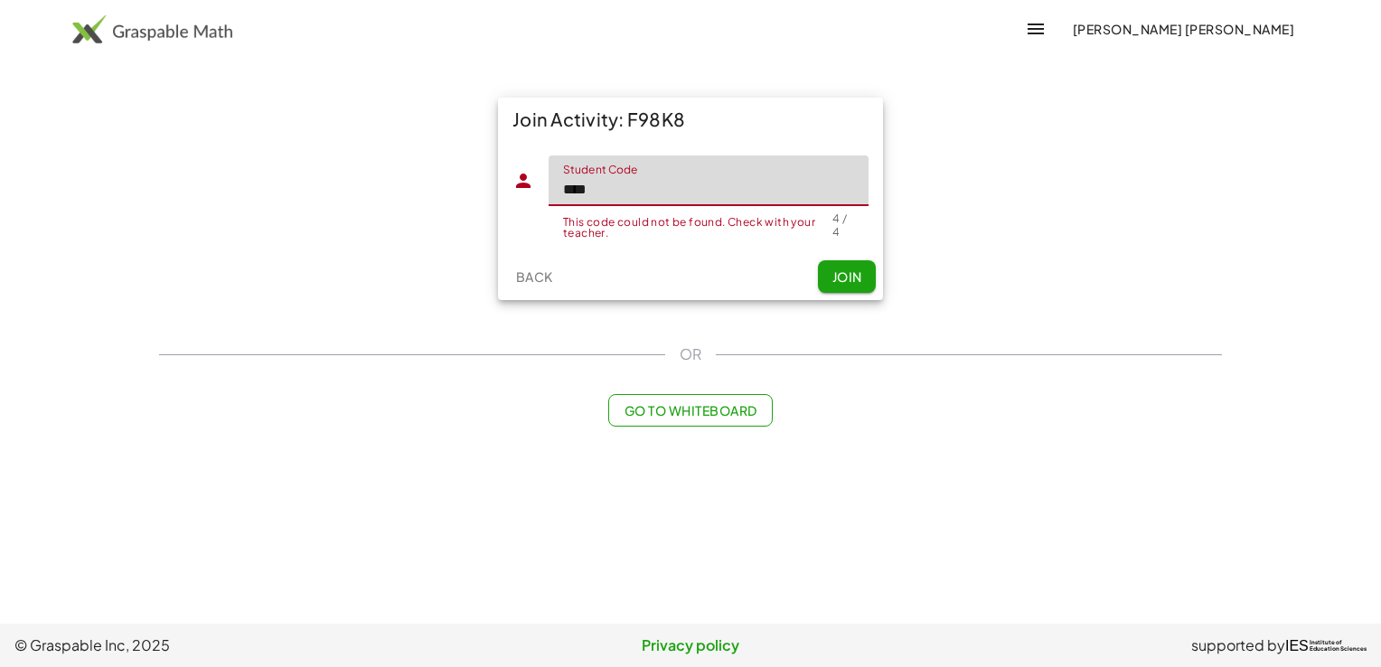
click at [660, 193] on input "****" at bounding box center [709, 180] width 320 height 51
type input "*****"
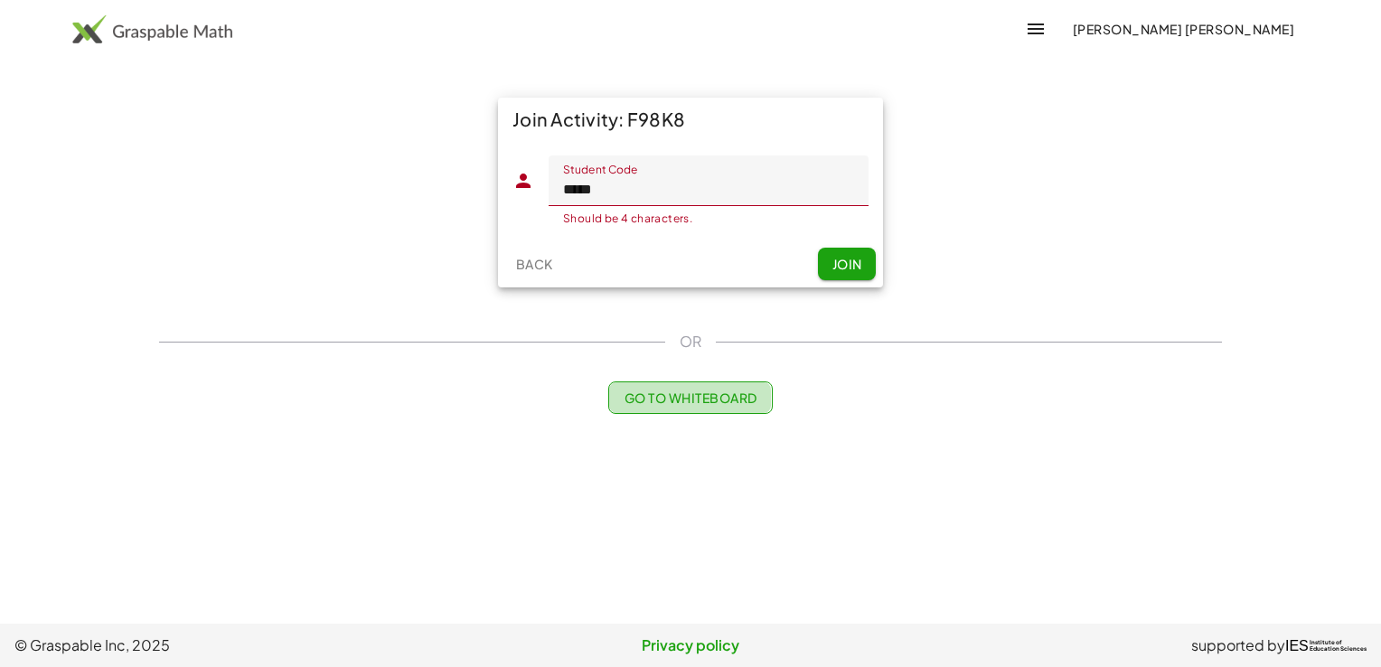
click at [686, 411] on button "Go to Whiteboard" at bounding box center [690, 397] width 164 height 33
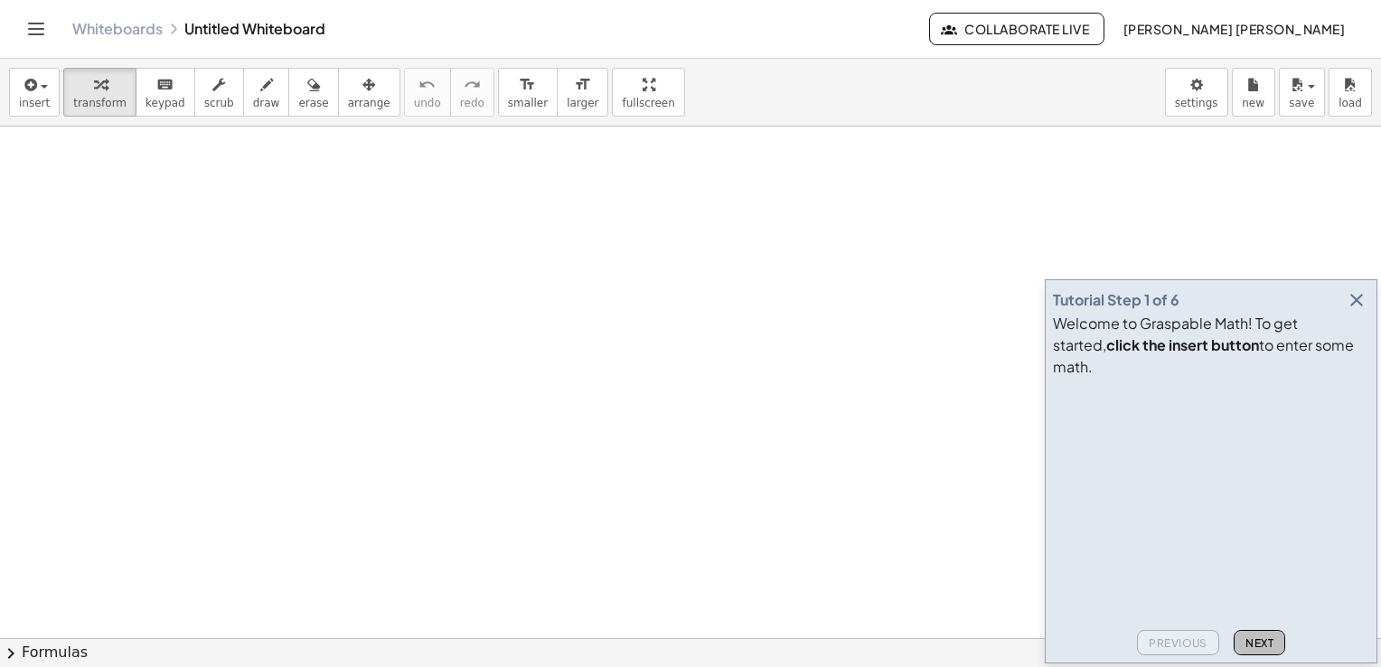
click at [1258, 648] on span "Next" at bounding box center [1259, 643] width 28 height 14
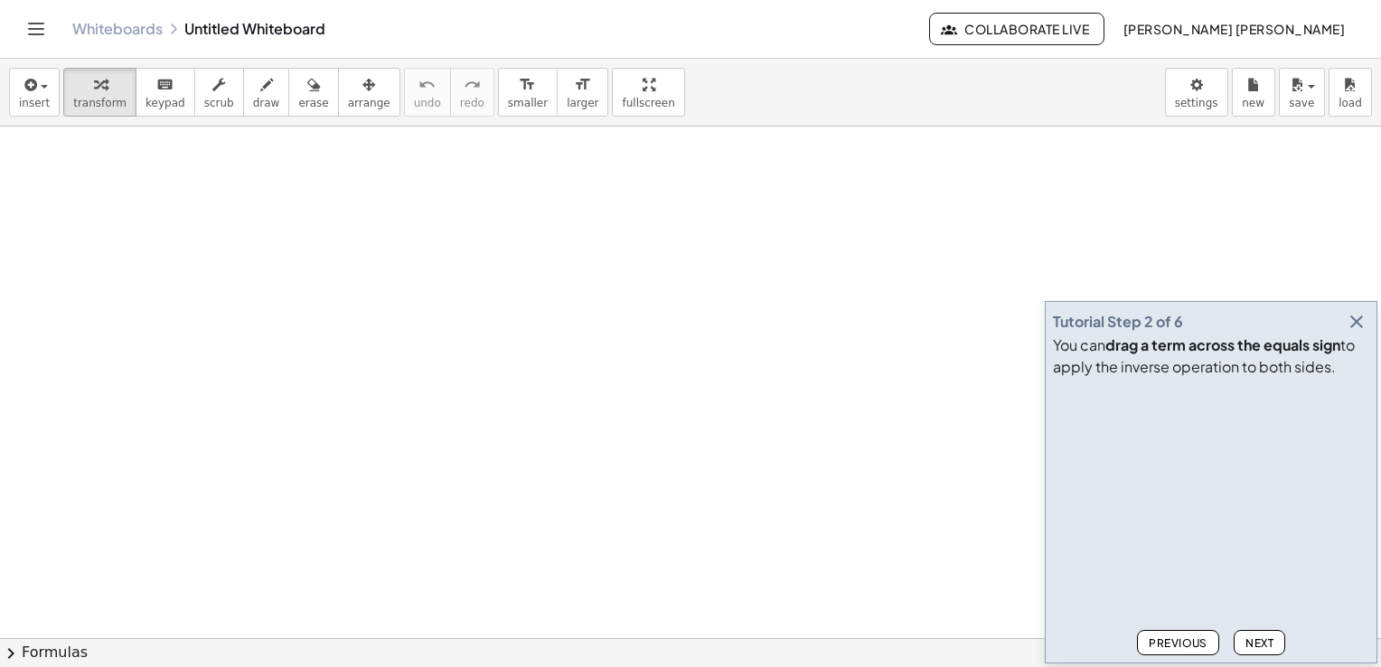
click at [1258, 648] on span "Next" at bounding box center [1259, 643] width 28 height 14
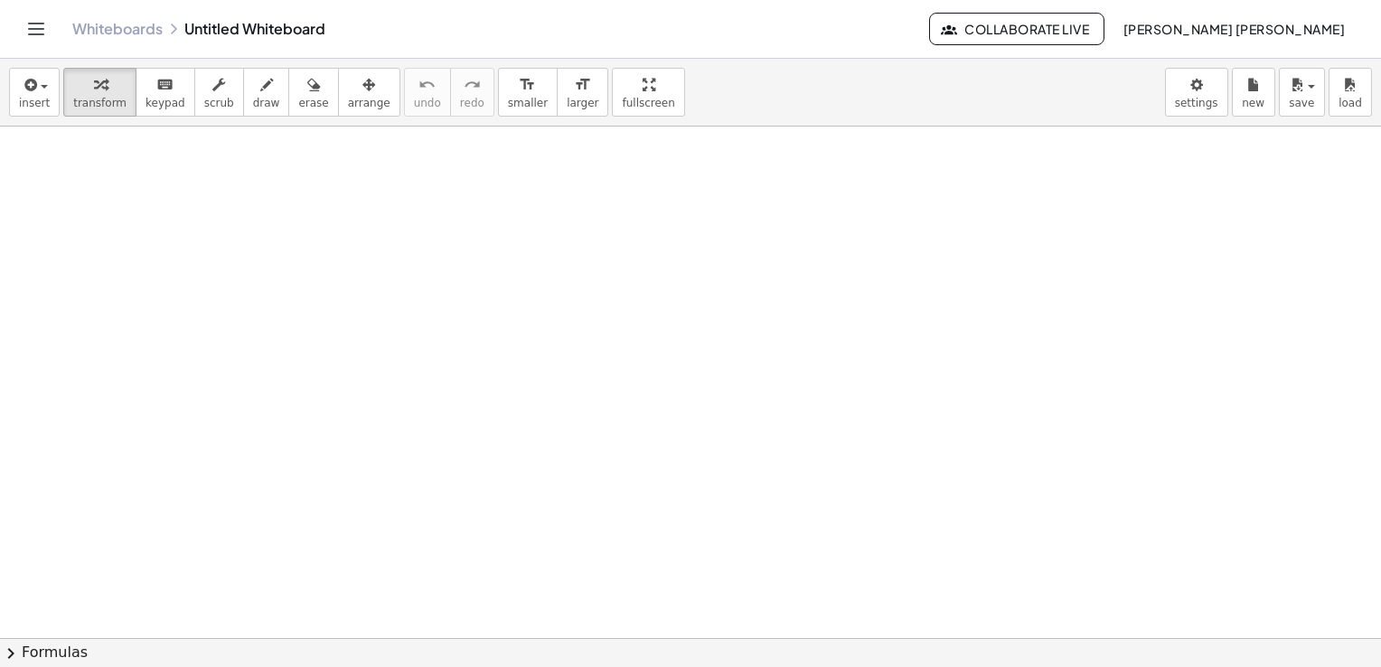
click at [1258, 648] on button "chevron_right Formulas" at bounding box center [690, 652] width 1381 height 29
click at [0, 0] on div "Difference of Squares + a 2 − b 2 ⇔ · ( + a + b ) · ( + a − b )" at bounding box center [0, 0] width 0 height 0
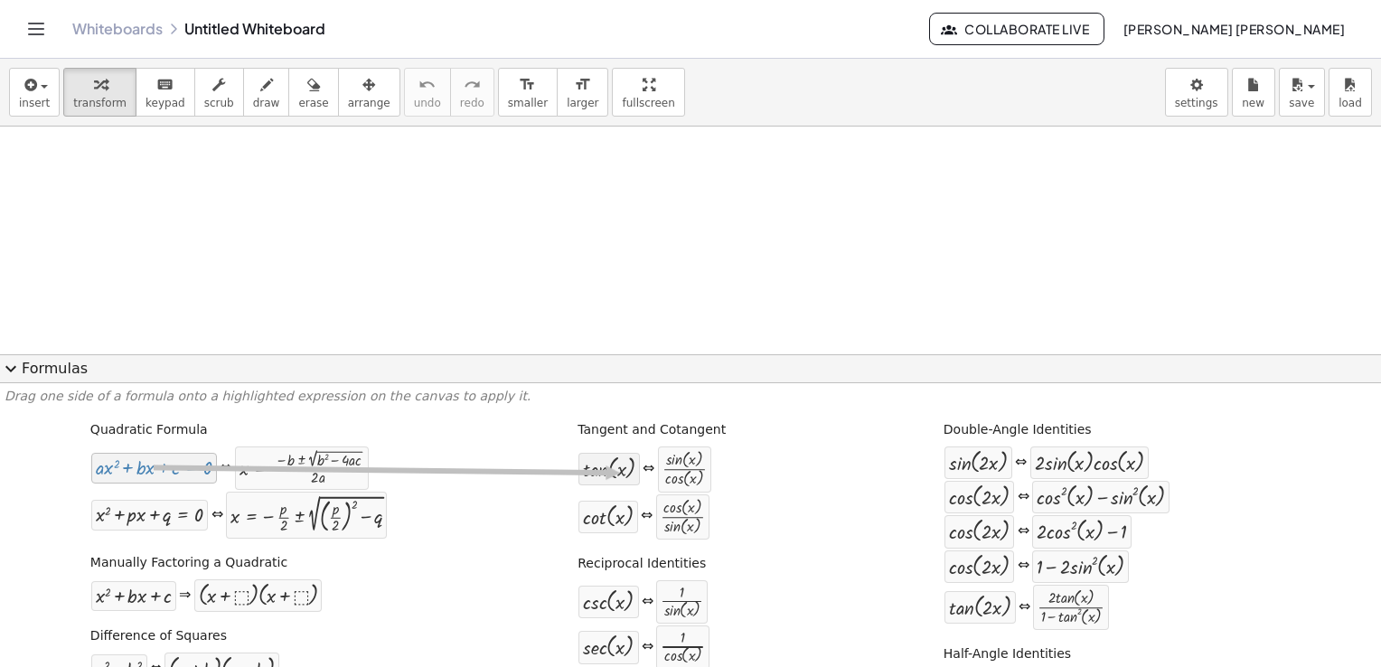
drag, startPoint x: 150, startPoint y: 456, endPoint x: 613, endPoint y: 472, distance: 463.0
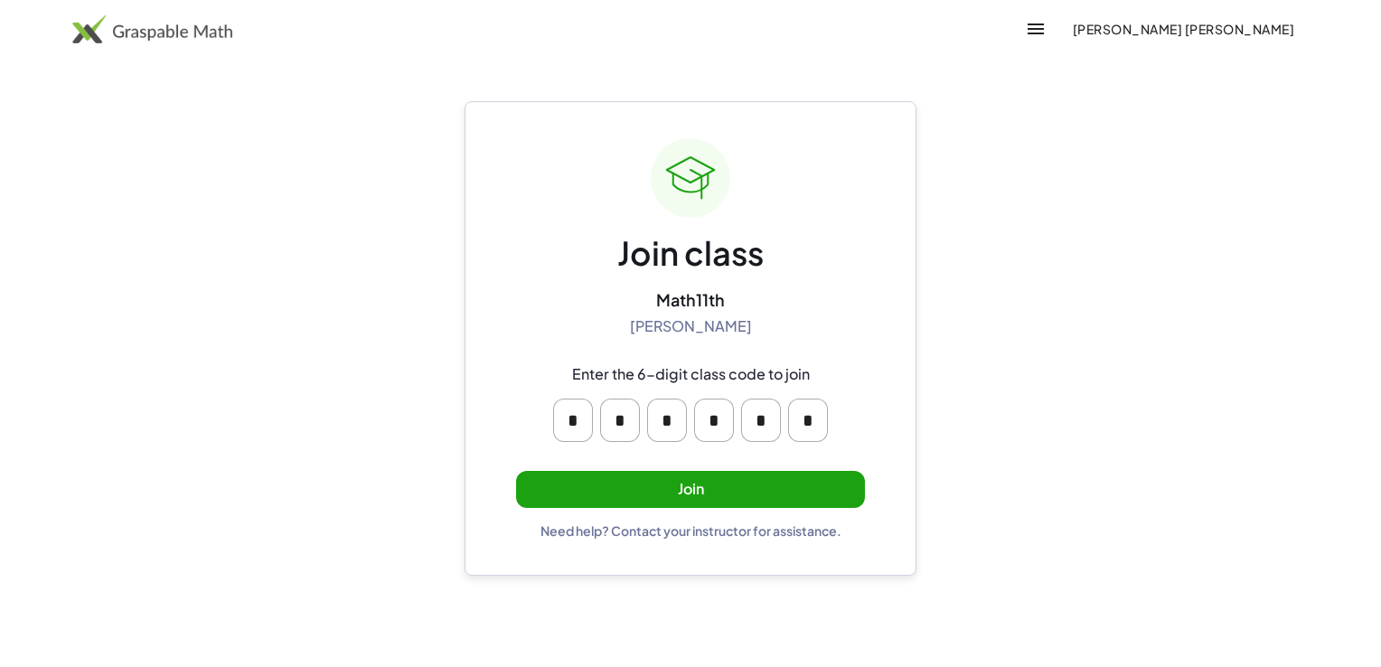
click at [625, 530] on div "Need help? Contact your instructor for assistance." at bounding box center [690, 530] width 301 height 16
drag, startPoint x: 625, startPoint y: 530, endPoint x: 615, endPoint y: 580, distance: 51.6
click at [615, 580] on main "Join class Math11th [PERSON_NAME] Enter the 6-digit class code to join * * * * …" at bounding box center [690, 333] width 1381 height 667
click at [570, 433] on input "*" at bounding box center [573, 420] width 40 height 43
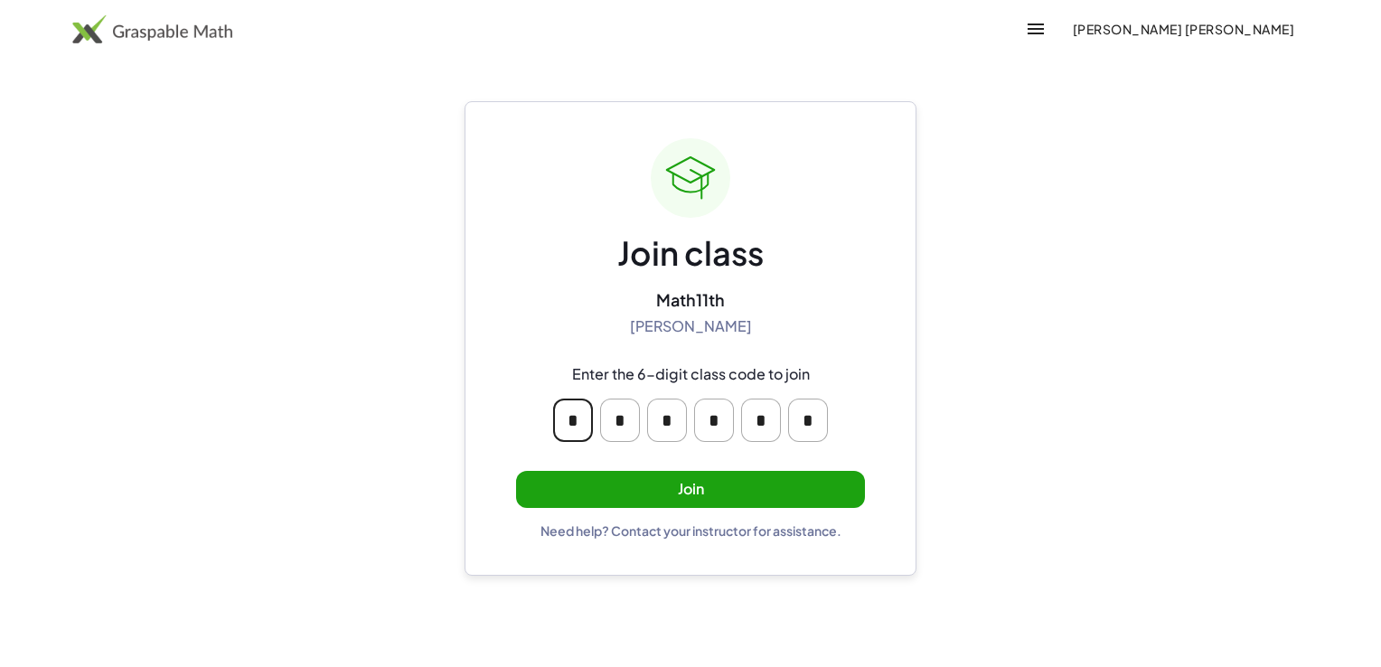
type input "*"
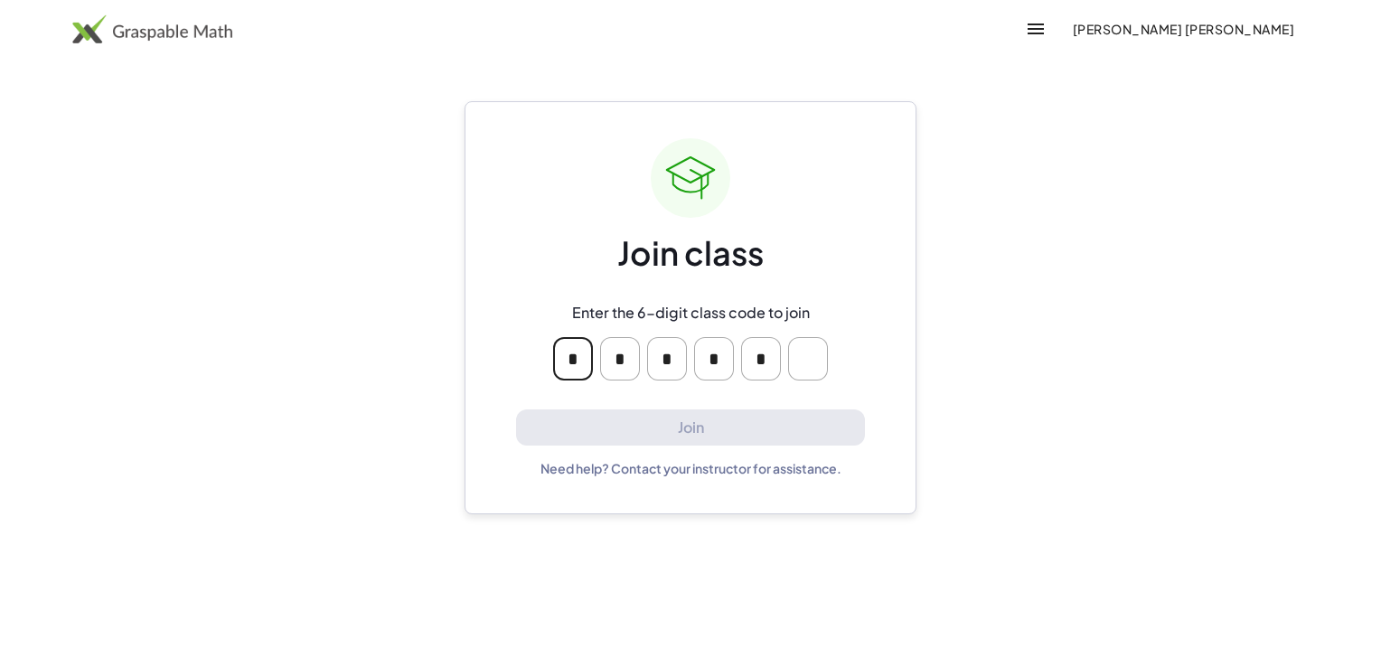
type input "*"
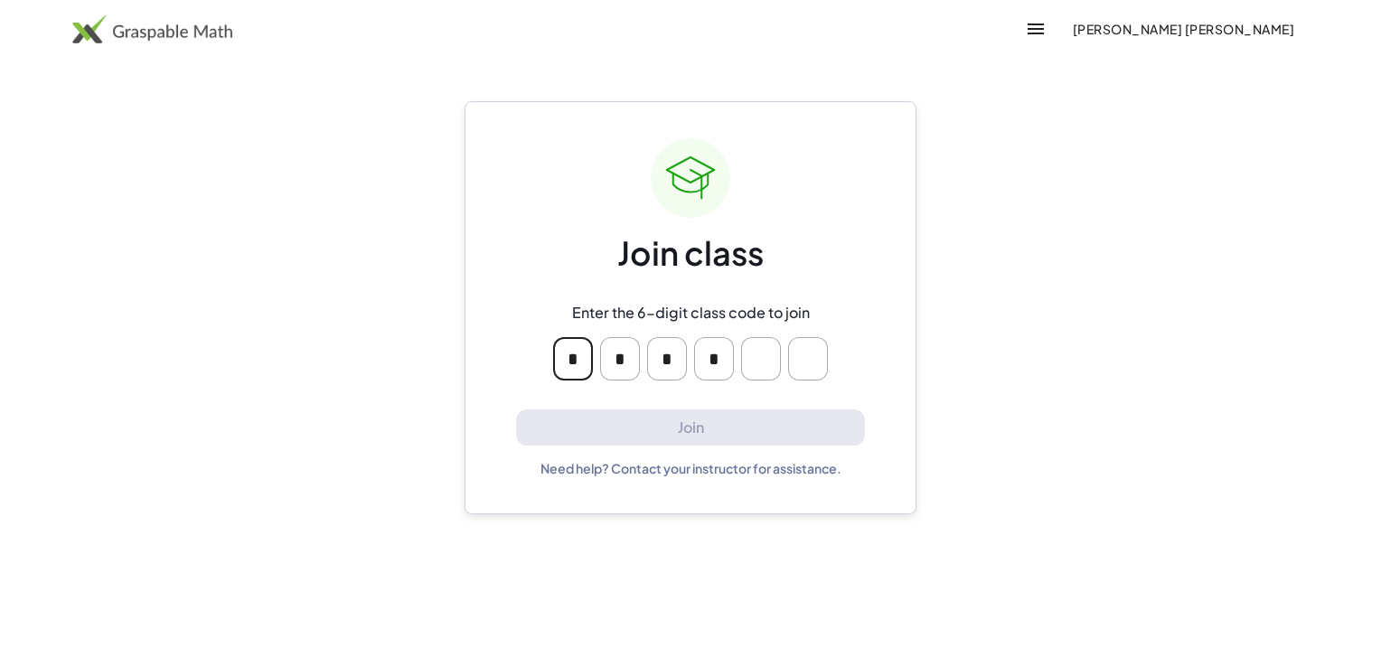
type input "*"
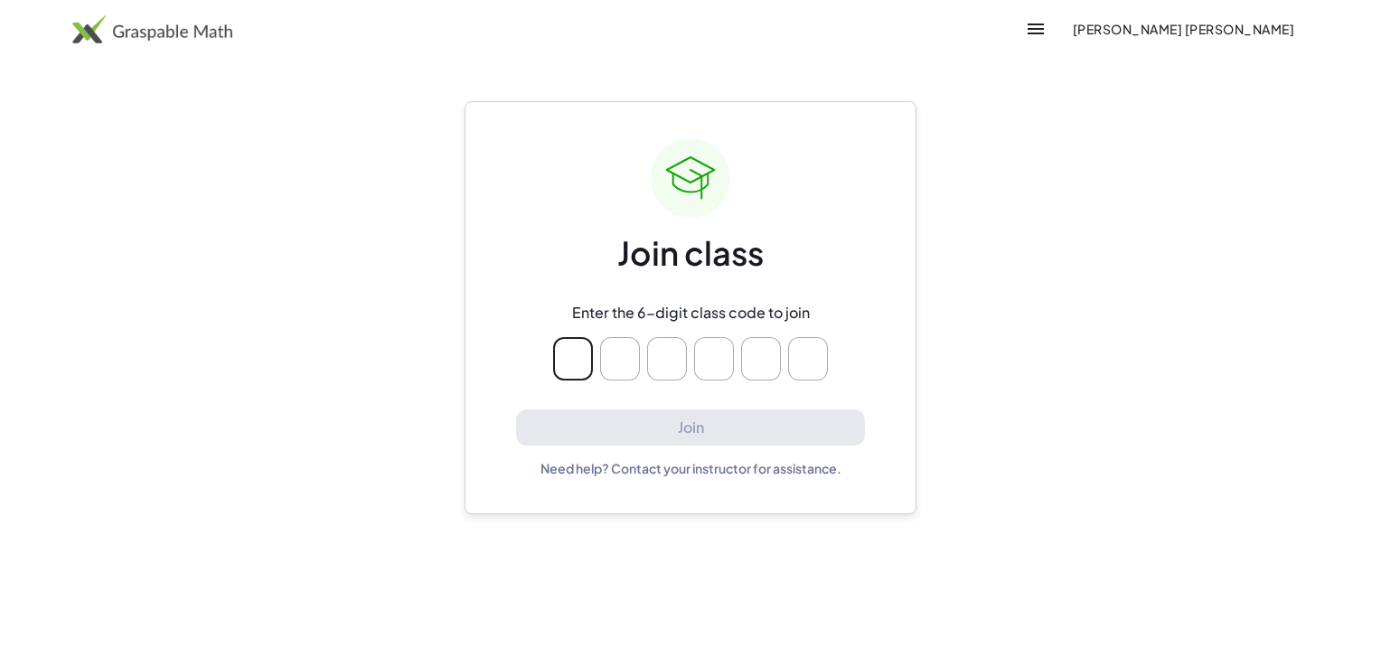
type input "*"
